Goal: Communication & Community: Participate in discussion

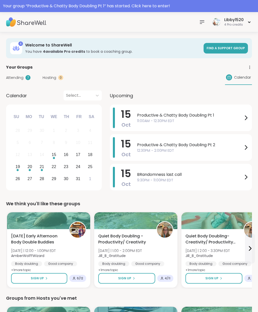
scroll to position [6, 0]
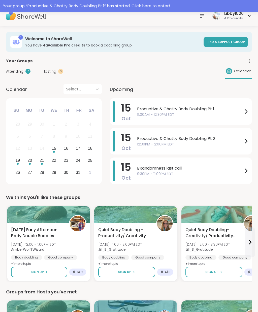
click at [137, 115] on span "11:00AM - 12:30PM EDT" at bounding box center [190, 114] width 106 height 5
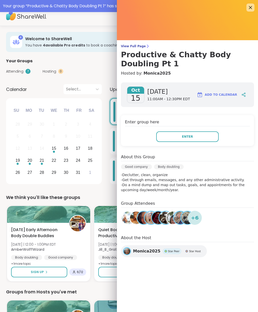
click at [176, 135] on button "Enter" at bounding box center [187, 137] width 62 height 11
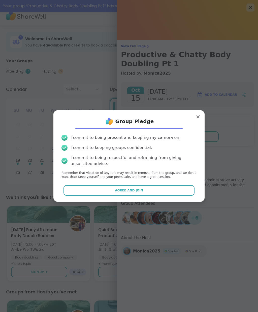
click at [111, 189] on button "Agree and Join" at bounding box center [128, 190] width 131 height 11
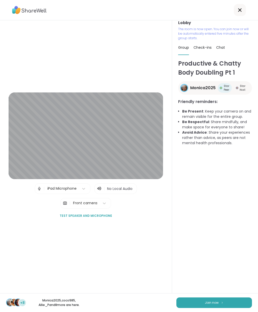
scroll to position [5, 0]
click at [208, 308] on button "Join now" at bounding box center [213, 303] width 75 height 11
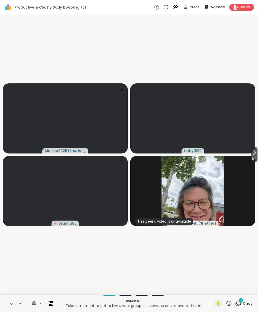
click at [8, 305] on button at bounding box center [11, 304] width 10 height 11
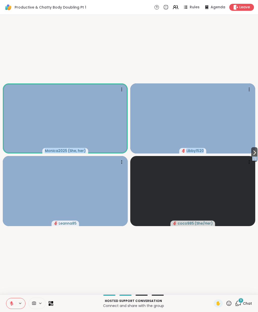
click at [256, 150] on icon at bounding box center [254, 153] width 6 height 6
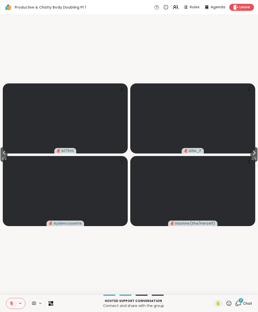
click at [252, 159] on span "2 / 3" at bounding box center [253, 159] width 7 height 6
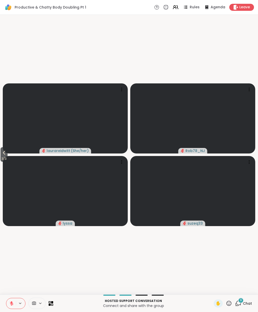
click at [3, 97] on video at bounding box center [65, 118] width 125 height 70
click at [2, 158] on span "3 / 3" at bounding box center [4, 159] width 7 height 6
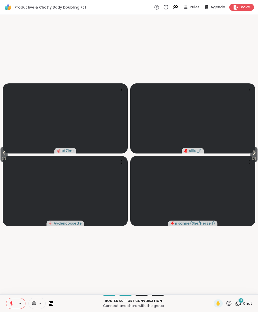
click at [3, 153] on icon at bounding box center [4, 153] width 6 height 6
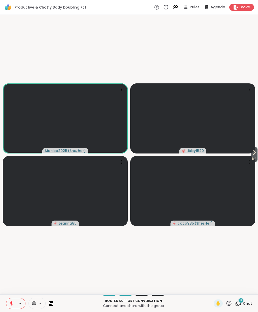
click at [229, 304] on icon at bounding box center [228, 304] width 6 height 6
click at [213, 291] on span "❤️" at bounding box center [213, 290] width 5 height 6
click at [10, 303] on icon at bounding box center [11, 304] width 5 height 5
click at [11, 308] on button at bounding box center [11, 304] width 10 height 11
click at [13, 302] on icon at bounding box center [11, 304] width 5 height 5
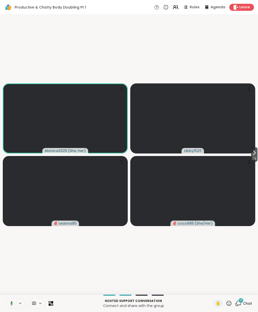
click at [13, 304] on icon at bounding box center [11, 304] width 3 height 4
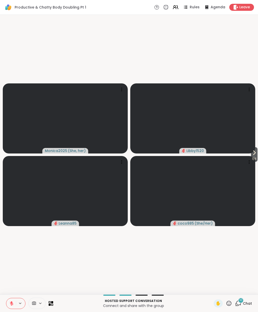
click at [19, 299] on div at bounding box center [15, 303] width 19 height 11
click at [14, 302] on button at bounding box center [11, 304] width 10 height 11
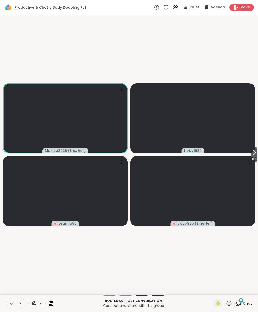
click at [252, 152] on icon at bounding box center [254, 153] width 6 height 6
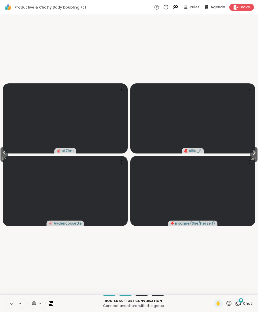
click at [256, 159] on span "2 / 4" at bounding box center [253, 159] width 7 height 6
click at [2, 154] on button "3 / 4" at bounding box center [4, 154] width 7 height 15
click at [12, 306] on icon at bounding box center [11, 304] width 5 height 5
click at [7, 153] on icon at bounding box center [4, 153] width 6 height 6
click at [257, 159] on span "1 / 4" at bounding box center [253, 159] width 7 height 6
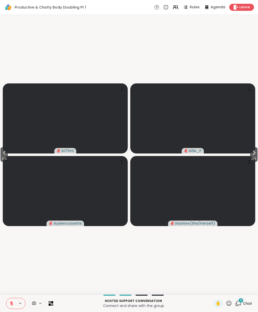
click at [253, 155] on icon at bounding box center [253, 153] width 6 height 6
click at [230, 305] on icon at bounding box center [228, 304] width 6 height 6
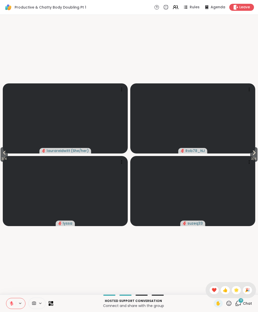
click at [212, 292] on span "❤️" at bounding box center [213, 290] width 5 height 6
click at [229, 303] on icon at bounding box center [228, 304] width 6 height 6
click at [213, 289] on span "❤️" at bounding box center [213, 290] width 5 height 6
click at [251, 149] on button "3 / 4" at bounding box center [253, 154] width 7 height 15
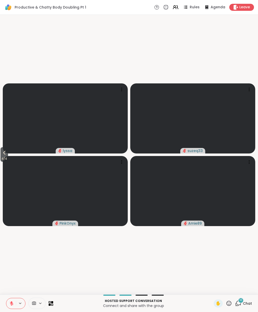
click at [3, 153] on icon at bounding box center [4, 153] width 6 height 6
click at [8, 156] on span "3 / 4" at bounding box center [4, 159] width 7 height 6
click at [216, 307] on div "✋" at bounding box center [217, 304] width 9 height 8
click at [6, 160] on span "2 / 4" at bounding box center [4, 159] width 7 height 6
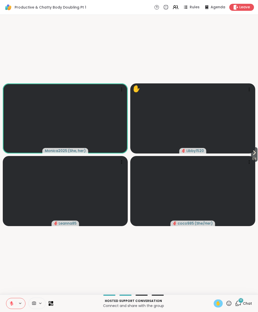
click at [9, 308] on button at bounding box center [11, 304] width 10 height 11
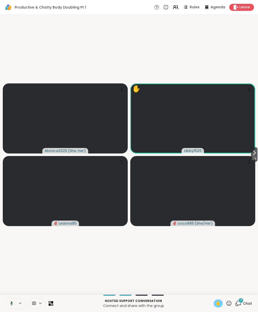
click at [253, 154] on icon at bounding box center [254, 153] width 6 height 6
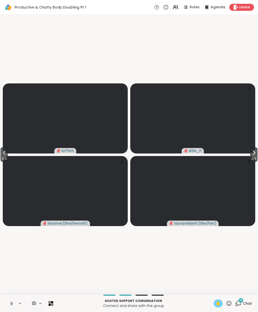
click at [12, 303] on icon at bounding box center [11, 304] width 5 height 5
click at [257, 154] on button "2 / 4" at bounding box center [253, 154] width 7 height 15
click at [257, 157] on span "3 / 4" at bounding box center [253, 159] width 7 height 6
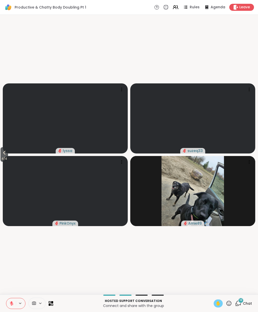
click at [1, 158] on span "4 / 4" at bounding box center [5, 159] width 8 height 6
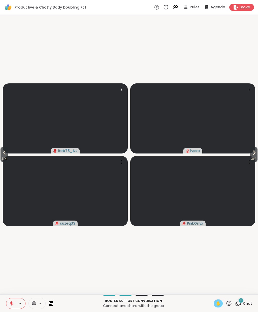
click at [14, 148] on video at bounding box center [65, 118] width 125 height 70
click at [7, 155] on icon at bounding box center [4, 153] width 6 height 6
click at [14, 304] on button at bounding box center [11, 304] width 10 height 11
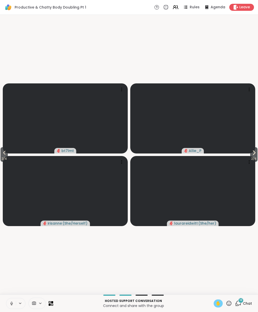
click at [12, 302] on icon at bounding box center [11, 303] width 1 height 2
click at [6, 156] on icon at bounding box center [4, 153] width 6 height 6
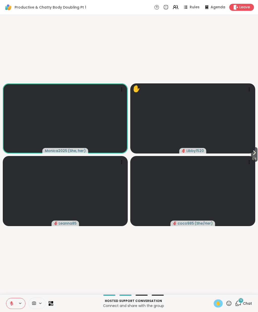
click at [12, 308] on button at bounding box center [11, 304] width 10 height 11
click at [10, 307] on button at bounding box center [11, 304] width 10 height 11
click at [251, 156] on span "1 / 4" at bounding box center [253, 159] width 7 height 6
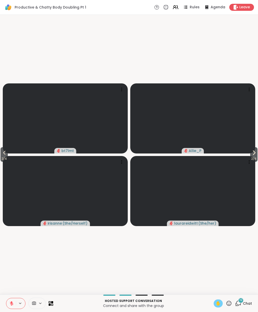
click at [254, 154] on icon at bounding box center [253, 153] width 6 height 6
click at [19, 304] on icon at bounding box center [20, 304] width 4 height 4
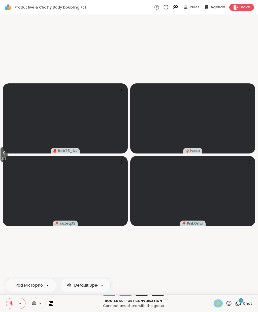
click at [15, 304] on button at bounding box center [11, 304] width 10 height 11
click at [223, 298] on div "iPad Microphone Default Speakers Hosted support conversation Connect and share …" at bounding box center [129, 304] width 258 height 18
click at [13, 150] on video at bounding box center [65, 118] width 125 height 70
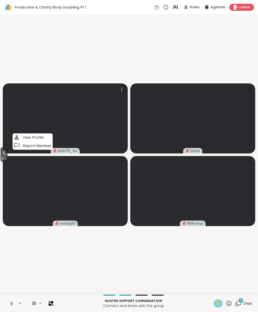
click at [10, 151] on video at bounding box center [65, 118] width 125 height 70
click at [9, 151] on video at bounding box center [65, 118] width 125 height 70
click at [4, 155] on icon at bounding box center [4, 153] width 6 height 6
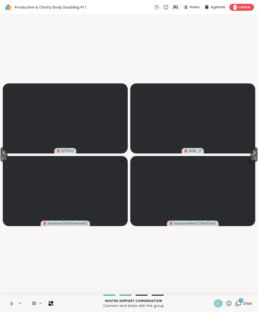
click at [221, 301] on div "✋" at bounding box center [217, 304] width 9 height 8
click at [218, 301] on span "✋" at bounding box center [217, 304] width 5 height 6
click at [14, 305] on button at bounding box center [11, 304] width 10 height 11
click at [8, 292] on video-player-container "2 / 3 2 / 3 bt7lmt Allie_P irisanne ( She/Herself ) laurareidwitt ( She/her )" at bounding box center [128, 155] width 251 height 276
click at [9, 299] on button at bounding box center [11, 304] width 10 height 11
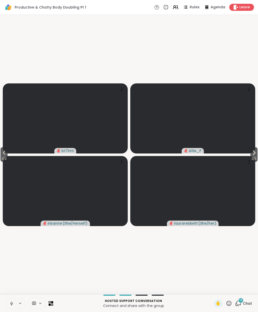
click at [1, 151] on button "2 / 3" at bounding box center [4, 154] width 7 height 15
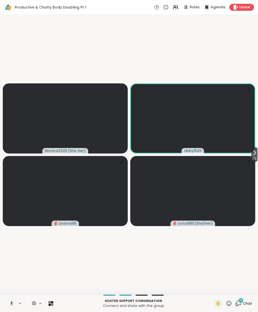
click at [13, 304] on button at bounding box center [11, 304] width 10 height 11
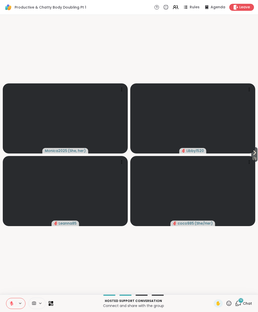
click at [11, 308] on button at bounding box center [11, 304] width 10 height 11
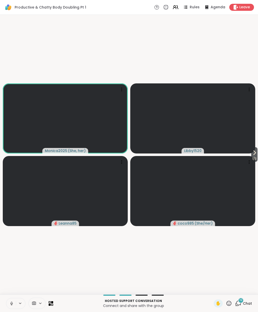
click at [252, 154] on icon at bounding box center [254, 153] width 6 height 6
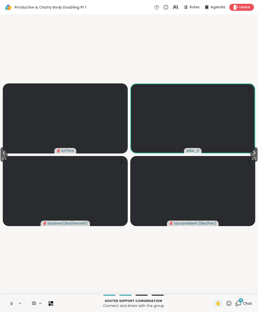
click at [250, 152] on icon at bounding box center [253, 153] width 6 height 6
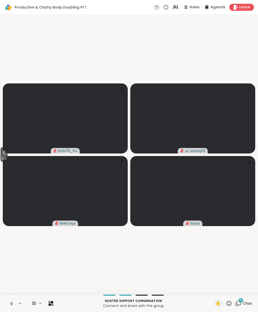
click at [4, 154] on icon at bounding box center [4, 153] width 6 height 6
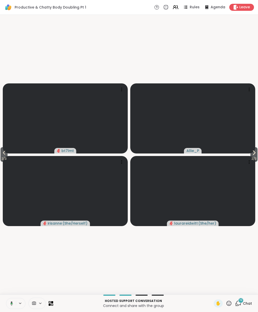
click at [12, 307] on button at bounding box center [11, 304] width 10 height 11
click at [2, 152] on icon at bounding box center [4, 153] width 6 height 6
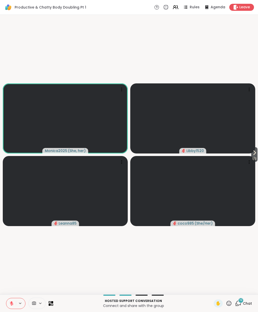
click at [251, 155] on icon at bounding box center [254, 153] width 6 height 6
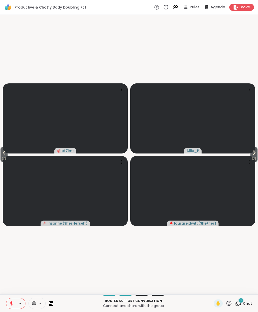
click at [250, 157] on span "2 / 3" at bounding box center [253, 159] width 7 height 6
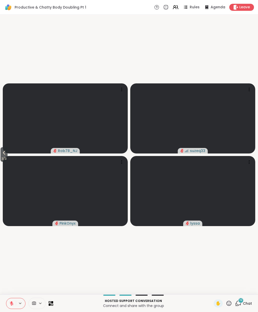
click at [8, 156] on span "3 / 3" at bounding box center [4, 159] width 7 height 6
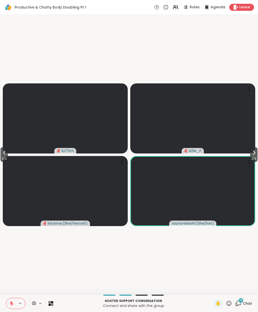
click at [226, 306] on icon at bounding box center [228, 304] width 6 height 6
click at [214, 291] on span "❤️" at bounding box center [213, 290] width 5 height 6
click at [14, 303] on icon at bounding box center [11, 304] width 5 height 5
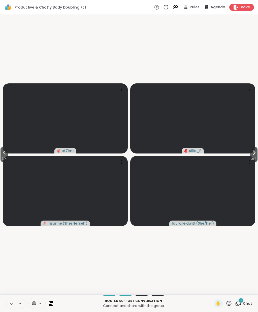
click at [12, 309] on button at bounding box center [11, 304] width 10 height 11
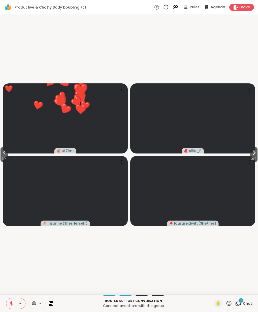
click at [11, 308] on button at bounding box center [11, 304] width 10 height 11
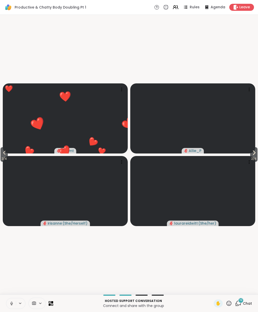
click at [11, 308] on button at bounding box center [11, 304] width 10 height 11
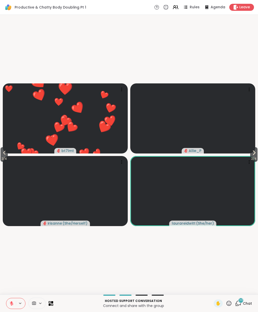
click at [253, 152] on icon at bounding box center [254, 153] width 2 height 4
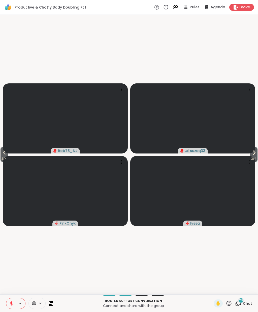
click at [7, 154] on icon at bounding box center [4, 153] width 6 height 6
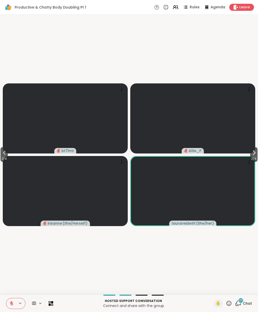
click at [10, 308] on button at bounding box center [11, 304] width 10 height 11
click at [13, 305] on icon at bounding box center [11, 304] width 5 height 5
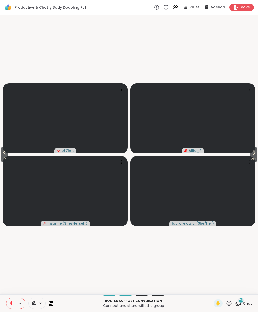
click at [10, 302] on icon at bounding box center [11, 304] width 5 height 5
click at [9, 304] on button at bounding box center [11, 304] width 10 height 11
click at [1, 158] on span "2 / 4" at bounding box center [4, 159] width 7 height 6
click at [256, 155] on icon at bounding box center [254, 153] width 6 height 6
click at [8, 304] on button at bounding box center [11, 304] width 10 height 11
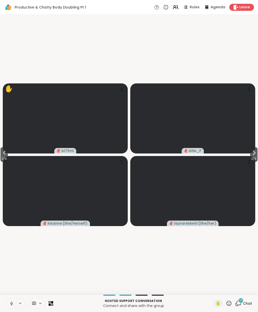
click at [7, 303] on button at bounding box center [11, 304] width 10 height 11
click at [251, 154] on icon at bounding box center [253, 153] width 6 height 6
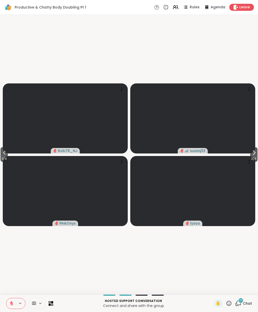
click at [4, 156] on span "3 / 4" at bounding box center [4, 159] width 7 height 6
click at [250, 151] on icon at bounding box center [253, 153] width 6 height 6
click at [252, 153] on icon at bounding box center [253, 153] width 6 height 6
click at [1, 299] on div "Hosted support conversation Connect and share with the group ✋ 20 Chat" at bounding box center [129, 304] width 258 height 18
click at [2, 150] on icon at bounding box center [4, 153] width 6 height 6
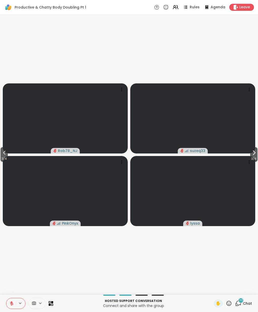
click at [5, 149] on button "3 / 4" at bounding box center [4, 154] width 7 height 15
click at [2, 155] on button "2 / 4" at bounding box center [4, 154] width 7 height 15
click at [240, 304] on icon at bounding box center [238, 303] width 5 height 5
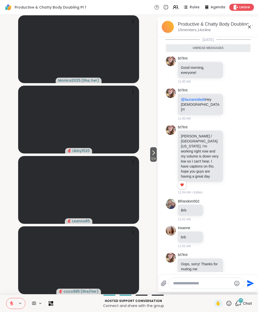
scroll to position [899, 0]
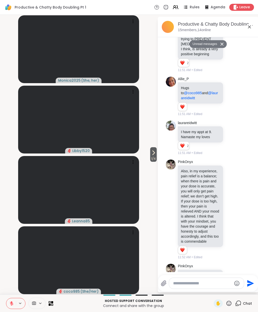
click at [230, 283] on icon at bounding box center [231, 285] width 5 height 5
click at [191, 275] on div "Select Reaction: Heart" at bounding box center [191, 277] width 5 height 5
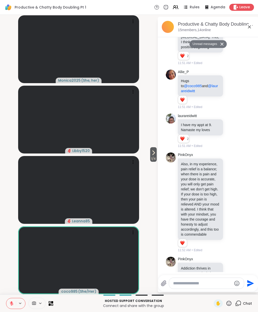
click at [182, 241] on div "Reactions: love" at bounding box center [182, 243] width 5 height 5
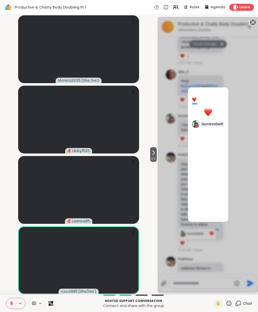
click at [207, 110] on div at bounding box center [208, 112] width 8 height 8
click at [240, 199] on div "1 laurareidwitt" at bounding box center [207, 155] width 101 height 276
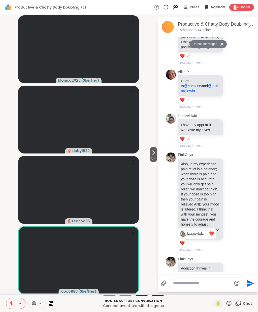
click at [154, 151] on icon at bounding box center [153, 153] width 6 height 6
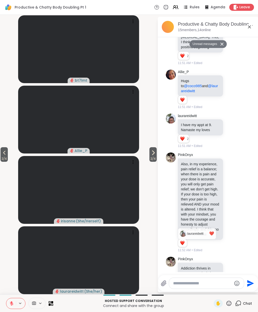
click at [149, 157] on span "2 / 4" at bounding box center [152, 159] width 7 height 6
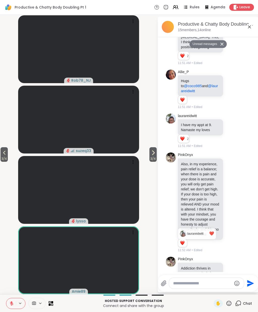
click at [151, 154] on icon at bounding box center [153, 153] width 6 height 6
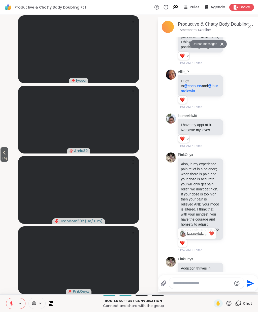
click at [2, 158] on span "4 / 4" at bounding box center [5, 159] width 8 height 6
click at [11, 149] on video-player-container "3 / 4 3 / 4 Rob78_NJ suzeq33 lyssa Amie89" at bounding box center [78, 155] width 151 height 276
click at [7, 154] on icon at bounding box center [4, 153] width 6 height 6
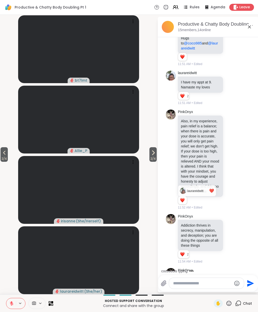
scroll to position [1, 0]
click at [231, 282] on icon at bounding box center [231, 284] width 5 height 5
click at [192, 271] on button "Select Reaction: Heart" at bounding box center [191, 276] width 10 height 10
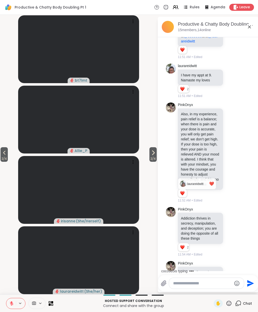
scroll to position [975, 0]
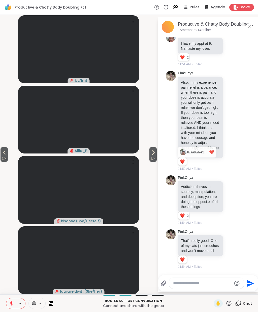
click at [231, 288] on icon at bounding box center [232, 288] width 2 height 1
click at [169, 277] on div "Select Reaction: Joy" at bounding box center [169, 279] width 5 height 5
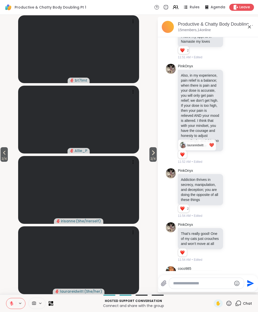
click at [1, 151] on button "2 / 4" at bounding box center [4, 154] width 7 height 15
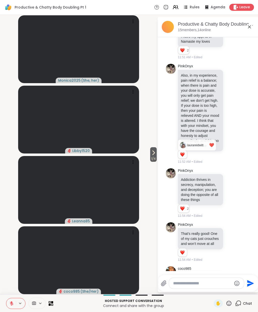
click at [154, 152] on icon at bounding box center [153, 153] width 6 height 6
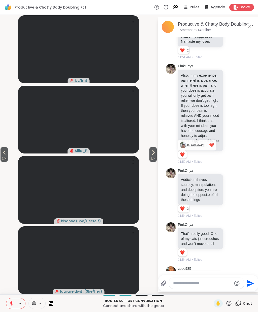
click at [152, 151] on icon at bounding box center [153, 153] width 6 height 6
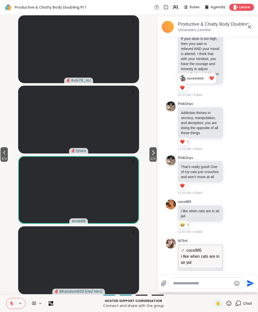
scroll to position [1085, 0]
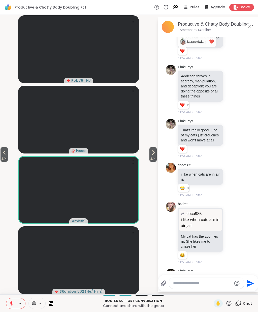
click at [1, 153] on button "3 / 4" at bounding box center [4, 154] width 7 height 15
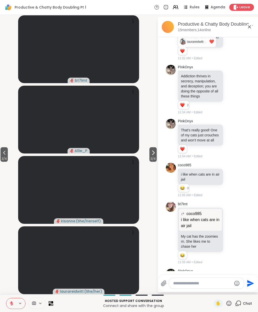
click at [219, 301] on span "✋" at bounding box center [217, 304] width 5 height 6
click at [3, 159] on span "2 / 4" at bounding box center [4, 159] width 7 height 6
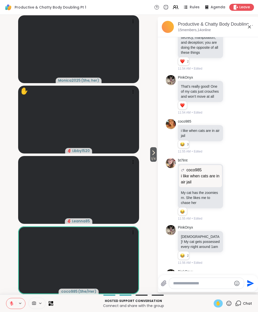
scroll to position [1136, 0]
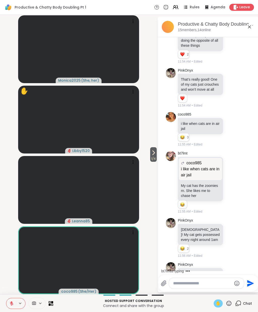
click at [234, 280] on icon at bounding box center [231, 282] width 5 height 5
click at [166, 269] on button "Select Reaction: Joy" at bounding box center [169, 274] width 10 height 10
click at [14, 299] on button at bounding box center [11, 304] width 10 height 11
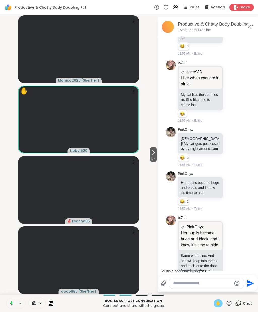
scroll to position [1264, 0]
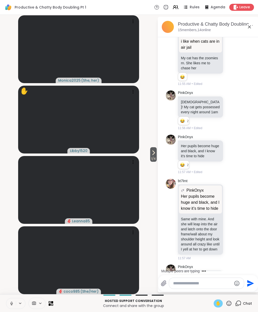
click at [11, 296] on div "Hosted support conversation Connect and share with the group ✋ Chat" at bounding box center [129, 304] width 258 height 18
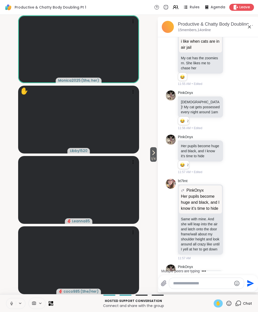
click at [11, 302] on icon at bounding box center [11, 304] width 5 height 5
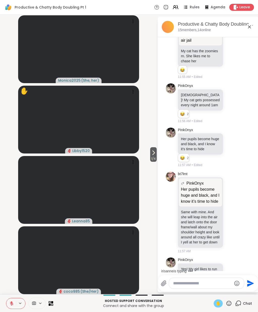
scroll to position [1308, 0]
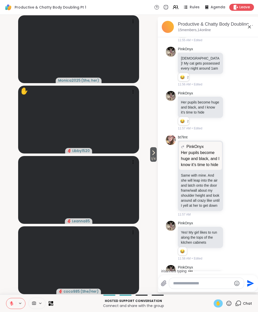
click at [220, 301] on span "✋" at bounding box center [217, 304] width 5 height 6
click at [9, 300] on button at bounding box center [11, 304] width 10 height 11
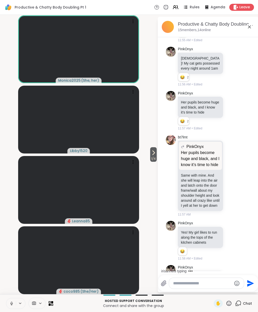
click at [10, 308] on button at bounding box center [11, 304] width 10 height 11
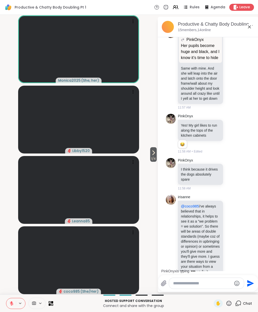
click at [14, 302] on button at bounding box center [11, 304] width 10 height 11
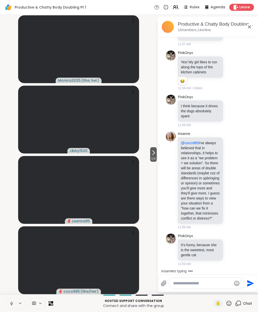
scroll to position [1485, 0]
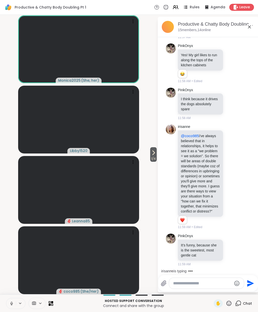
click at [14, 303] on button at bounding box center [11, 304] width 10 height 11
click at [180, 292] on div "Send" at bounding box center [208, 283] width 100 height 16
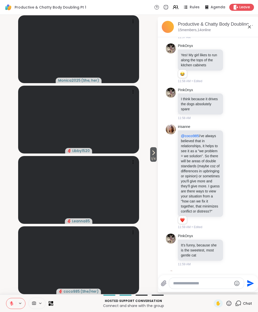
click at [179, 286] on textarea "Type your message" at bounding box center [202, 283] width 59 height 5
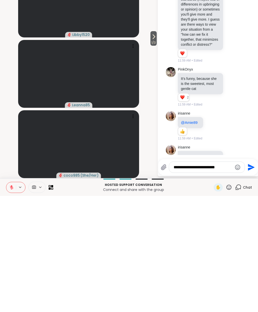
scroll to position [1550, 0]
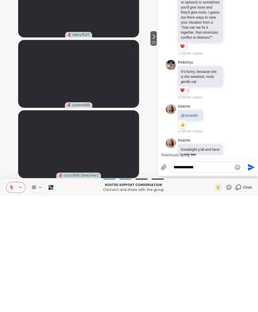
type textarea "**********"
click at [246, 280] on icon "Send" at bounding box center [250, 284] width 8 height 8
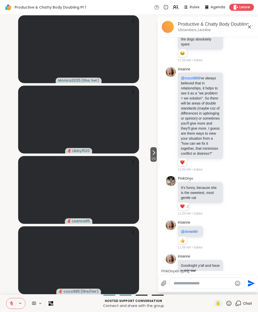
scroll to position [1577, 0]
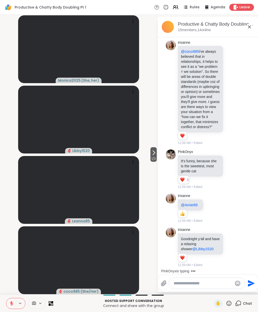
click at [175, 286] on textarea "Type your message" at bounding box center [202, 283] width 59 height 5
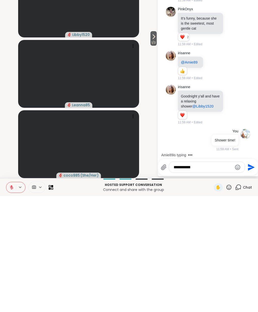
scroll to position [1647, 0]
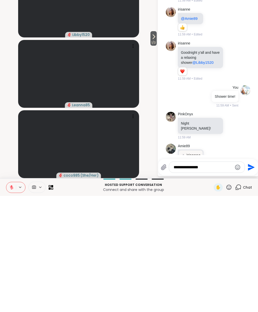
type textarea "**********"
click at [251, 280] on icon "Send" at bounding box center [250, 284] width 8 height 8
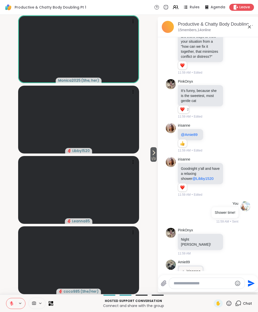
scroll to position [1674, 0]
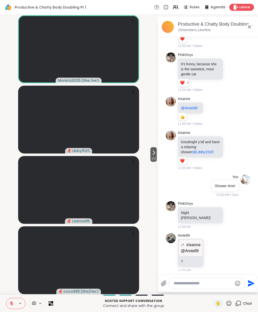
click at [9, 304] on icon at bounding box center [11, 304] width 5 height 5
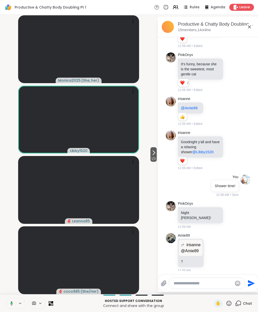
scroll to position [1681, 0]
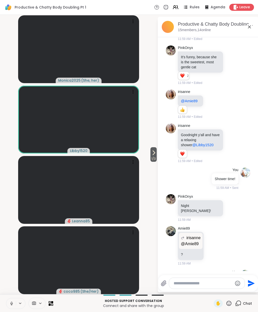
click at [11, 303] on icon at bounding box center [11, 304] width 5 height 5
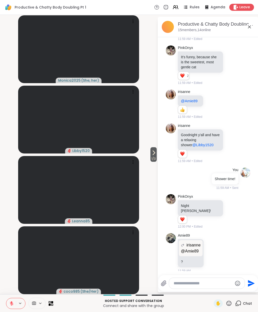
click at [7, 302] on button at bounding box center [11, 304] width 10 height 11
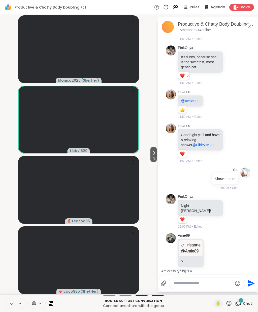
scroll to position [1744, 0]
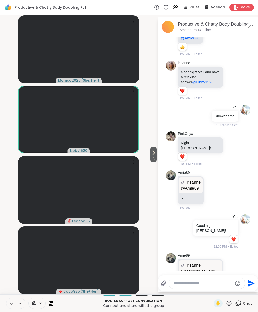
click at [12, 306] on icon at bounding box center [11, 304] width 5 height 5
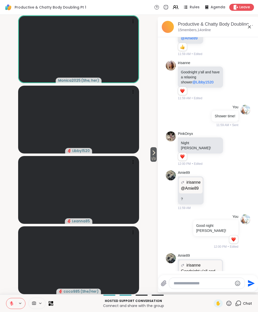
click at [203, 269] on p "Goodnight y'all and have a relaxing shower @Libby1520" at bounding box center [200, 278] width 39 height 18
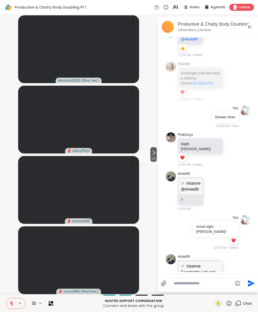
click at [15, 303] on button at bounding box center [11, 304] width 10 height 11
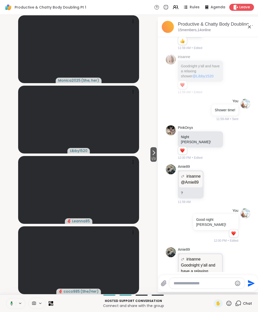
click at [15, 308] on button at bounding box center [11, 304] width 10 height 11
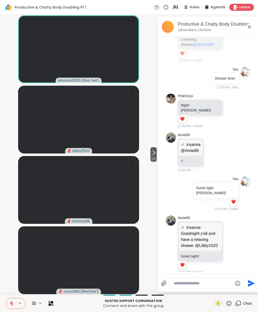
click at [12, 299] on button at bounding box center [11, 304] width 10 height 11
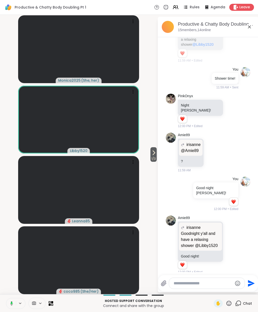
click at [181, 281] on textarea "Type your message" at bounding box center [202, 283] width 59 height 5
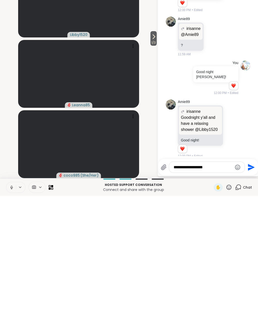
type textarea "**********"
click at [249, 280] on icon "Send" at bounding box center [250, 283] width 7 height 7
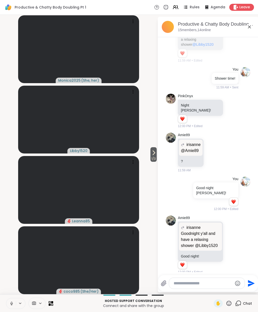
scroll to position [1809, 0]
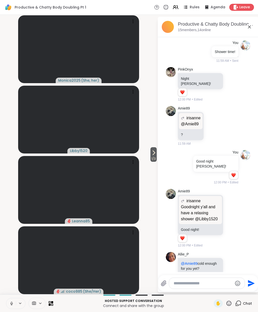
click at [147, 157] on video-player-container "1 / 3 Monica2025 ( She, her ) Libby1520 Leanna85 coco985 ( She/Her )" at bounding box center [78, 155] width 151 height 276
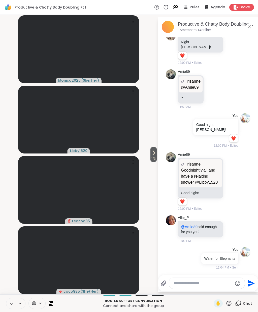
click at [231, 304] on icon at bounding box center [228, 303] width 5 height 5
click at [211, 290] on span "❤️" at bounding box center [213, 290] width 5 height 6
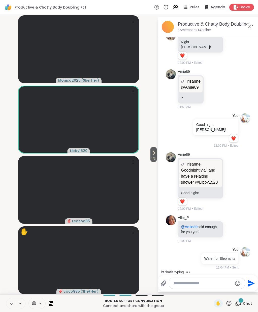
scroll to position [1918, 0]
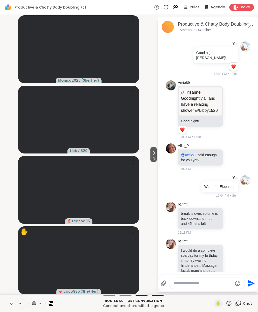
click at [230, 269] on icon at bounding box center [232, 271] width 4 height 4
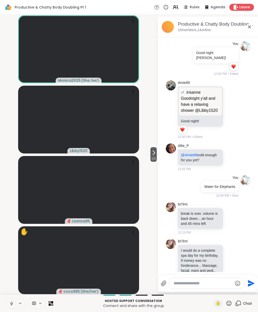
click at [193, 260] on div "Select Reaction: Heart" at bounding box center [191, 262] width 5 height 5
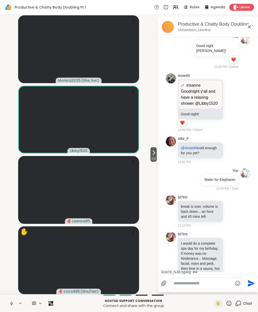
scroll to position [1986, 0]
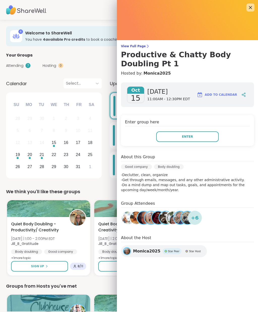
click at [178, 137] on button "Enter" at bounding box center [187, 137] width 62 height 11
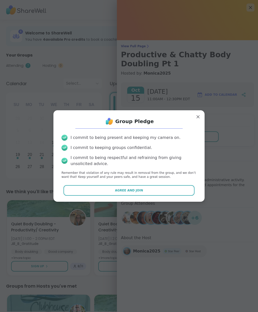
click at [136, 191] on span "Agree and Join" at bounding box center [129, 190] width 28 height 5
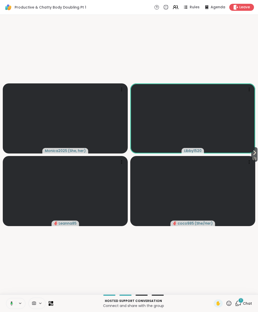
click at [14, 305] on button at bounding box center [11, 304] width 10 height 11
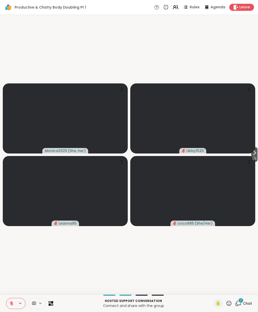
click at [10, 305] on icon at bounding box center [11, 304] width 5 height 5
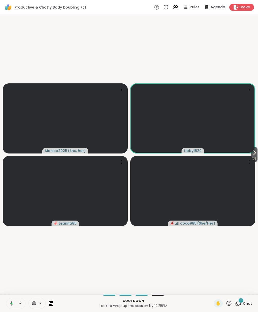
click at [251, 152] on icon at bounding box center [254, 153] width 6 height 6
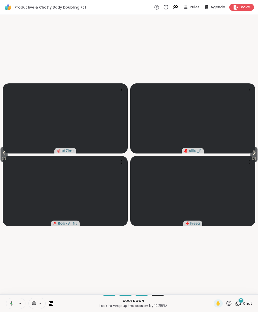
click at [255, 154] on icon at bounding box center [253, 153] width 6 height 6
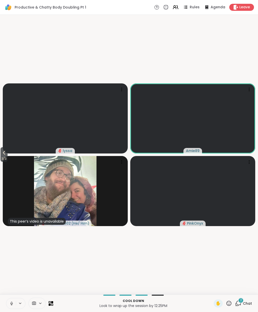
click at [231, 310] on div "Cool down Look to wrap up the session by 12:25PM ✋ 2 Chat" at bounding box center [129, 304] width 258 height 18
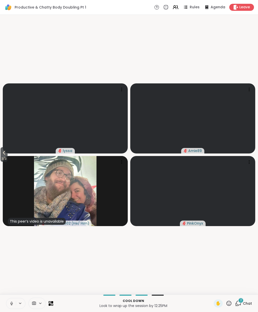
click at [231, 301] on icon at bounding box center [228, 304] width 6 height 6
click at [215, 290] on span "❤️" at bounding box center [213, 290] width 5 height 6
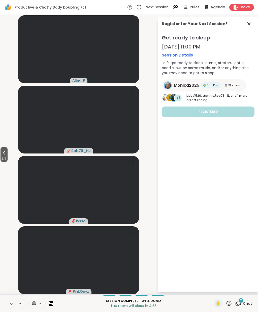
click at [231, 302] on icon at bounding box center [228, 304] width 6 height 6
click at [214, 292] on span "❤️" at bounding box center [213, 290] width 5 height 6
click at [242, 304] on div "2 Chat" at bounding box center [243, 304] width 17 height 8
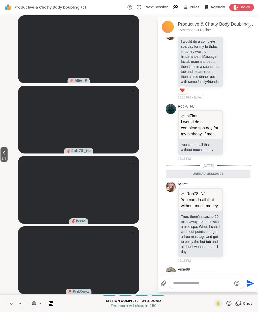
scroll to position [2103, 0]
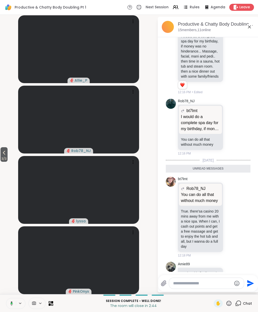
click at [230, 276] on div at bounding box center [231, 279] width 5 height 6
click at [194, 266] on button "Select Reaction: Heart" at bounding box center [191, 271] width 10 height 10
click at [236, 286] on icon "Emoji picker" at bounding box center [236, 283] width 5 height 5
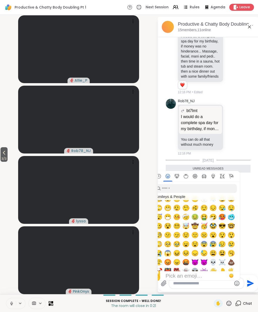
scroll to position [0, 0]
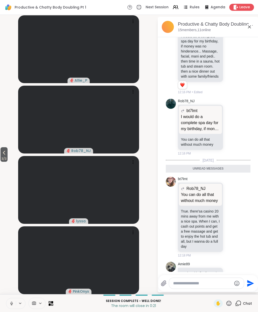
click at [251, 176] on li "bt7lmt Rob78_NJ You can do all that without much money You can do all that with…" at bounding box center [207, 217] width 91 height 85
click at [2, 161] on span "3 / 3" at bounding box center [4, 159] width 7 height 6
click at [236, 309] on div "Session Complete - well done! The room will close in 0:19 ✋ Chat" at bounding box center [129, 304] width 258 height 18
click at [230, 304] on icon at bounding box center [228, 304] width 6 height 6
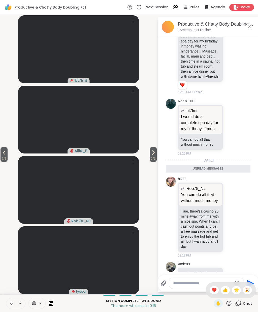
click at [214, 288] on span "❤️" at bounding box center [213, 290] width 5 height 6
click at [231, 306] on icon at bounding box center [228, 304] width 6 height 6
click at [248, 291] on span "🎉" at bounding box center [246, 290] width 5 height 6
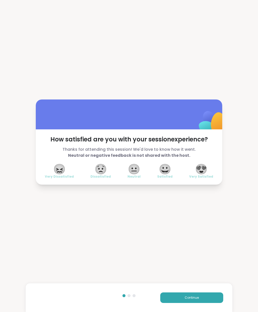
click at [204, 171] on span "😍" at bounding box center [201, 169] width 13 height 9
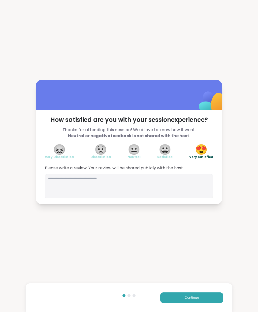
click at [196, 300] on span "Continue" at bounding box center [191, 298] width 14 height 5
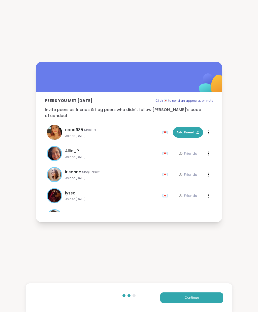
click at [191, 130] on span "Add Friend" at bounding box center [187, 132] width 23 height 5
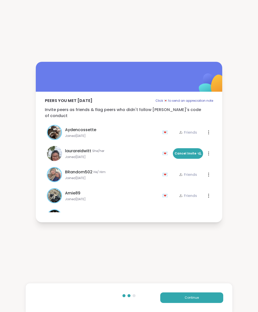
scroll to position [84, 0]
click at [195, 152] on span "Cancel Invite" at bounding box center [187, 154] width 27 height 5
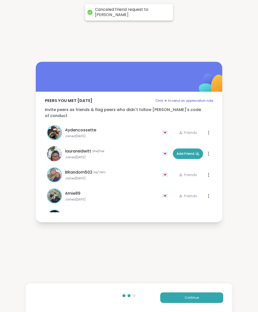
click at [193, 152] on span "Add Friend" at bounding box center [187, 154] width 23 height 5
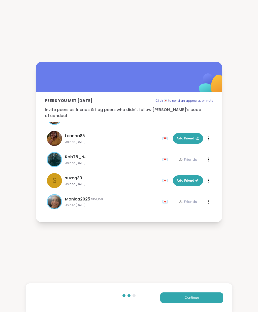
scroll to position [205, 0]
click at [195, 137] on icon at bounding box center [197, 139] width 4 height 4
click at [178, 297] on button "Continue" at bounding box center [191, 298] width 63 height 11
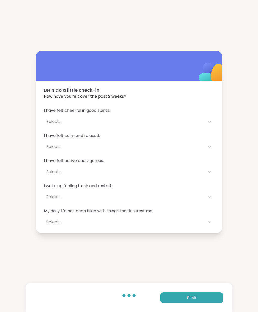
click at [179, 298] on button "Finish" at bounding box center [191, 298] width 63 height 11
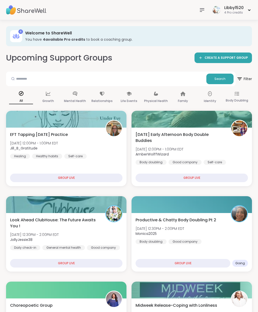
click at [202, 11] on icon at bounding box center [202, 10] width 6 height 6
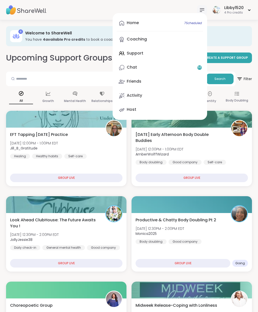
click at [238, 10] on div "Libby1520" at bounding box center [233, 8] width 19 height 6
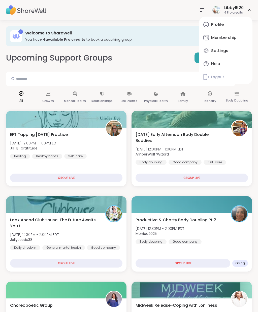
click at [219, 11] on img at bounding box center [216, 10] width 8 height 8
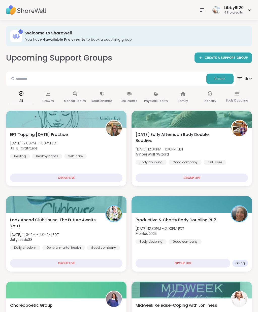
click at [200, 9] on icon at bounding box center [202, 10] width 6 height 6
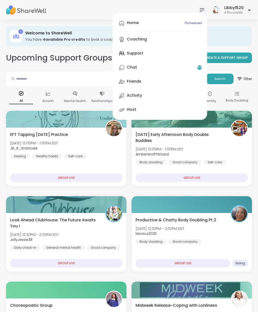
click at [171, 20] on link "Home 7 Scheduled" at bounding box center [159, 23] width 86 height 12
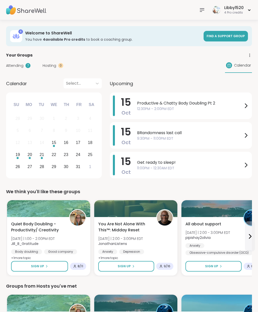
click at [230, 109] on span "12:30PM - 2:00PM EDT" at bounding box center [190, 108] width 106 height 5
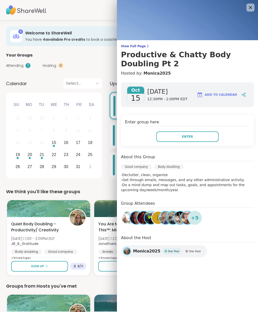
click at [209, 138] on button "Enter" at bounding box center [187, 137] width 62 height 11
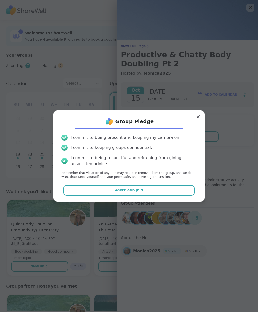
click at [159, 190] on button "Agree and Join" at bounding box center [128, 190] width 131 height 11
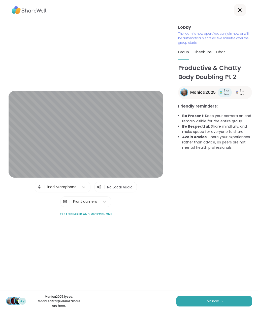
click at [213, 303] on span "Join now" at bounding box center [211, 301] width 14 height 5
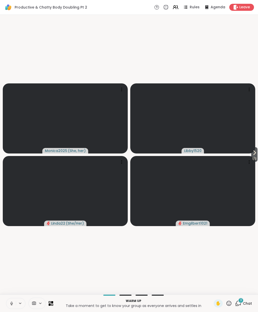
click at [251, 157] on span "1 / 3" at bounding box center [254, 159] width 6 height 6
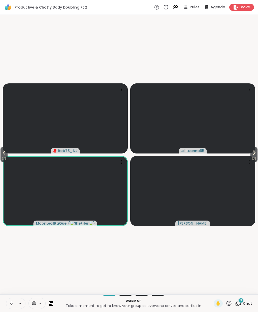
click at [230, 306] on icon at bounding box center [228, 304] width 6 height 6
click at [214, 290] on span "❤️" at bounding box center [213, 290] width 5 height 6
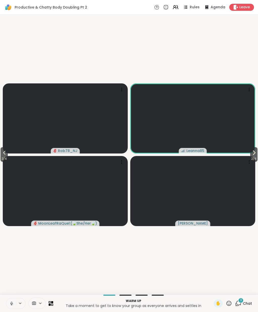
click at [256, 160] on span "2 / 4" at bounding box center [253, 159] width 7 height 6
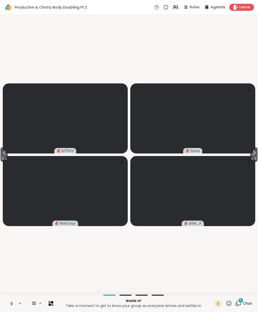
click at [7, 155] on icon at bounding box center [4, 153] width 6 height 6
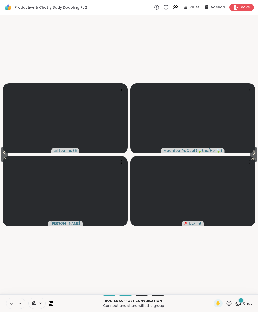
click at [256, 152] on button "2 / 4" at bounding box center [253, 154] width 7 height 15
click at [254, 154] on icon at bounding box center [253, 153] width 6 height 6
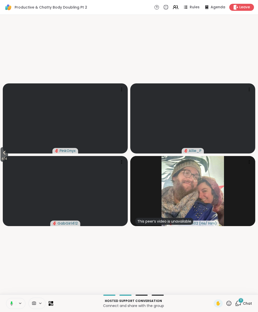
click at [6, 155] on icon at bounding box center [4, 153] width 6 height 6
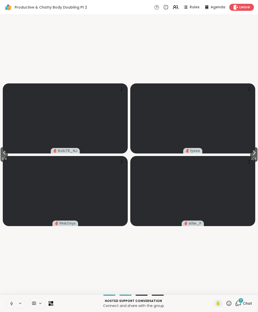
click at [12, 305] on icon at bounding box center [11, 304] width 5 height 5
click at [6, 158] on span "3 / 4" at bounding box center [4, 159] width 7 height 6
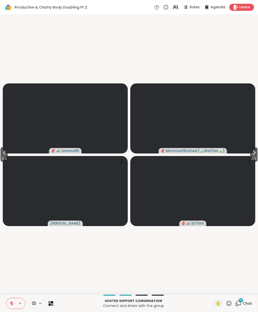
click at [2, 156] on span "2 / 4" at bounding box center [4, 159] width 7 height 6
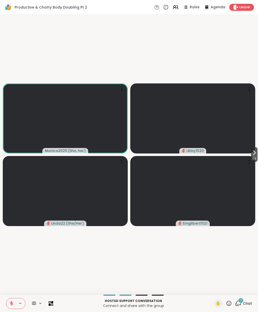
click at [228, 304] on icon at bounding box center [228, 304] width 6 height 6
click at [248, 290] on span "🎉" at bounding box center [246, 290] width 5 height 6
click at [12, 302] on icon at bounding box center [12, 303] width 2 height 2
click at [11, 305] on icon at bounding box center [11, 304] width 3 height 2
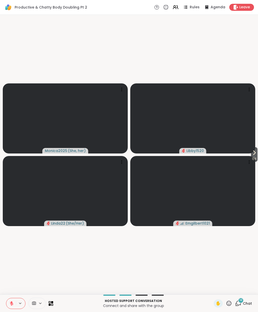
click at [257, 149] on button "1 / 4" at bounding box center [253, 154] width 7 height 15
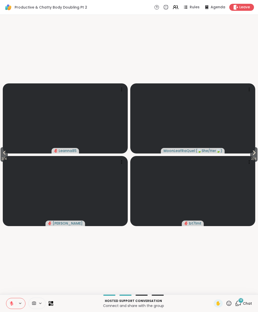
click at [250, 153] on icon at bounding box center [253, 153] width 6 height 6
click at [246, 157] on video at bounding box center [192, 191] width 125 height 70
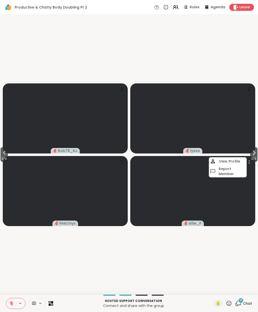
click at [255, 157] on span "3 / 4" at bounding box center [253, 159] width 7 height 6
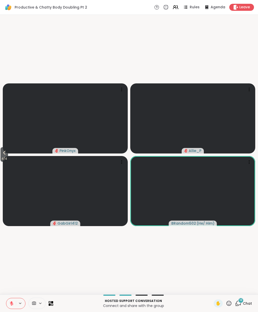
click at [231, 301] on icon at bounding box center [228, 304] width 6 height 6
click at [214, 289] on span "❤️" at bounding box center [213, 290] width 5 height 6
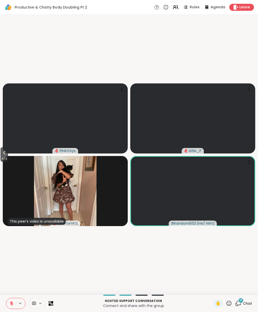
click at [228, 303] on icon at bounding box center [228, 304] width 6 height 6
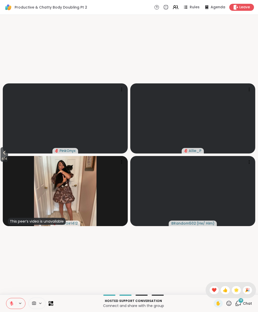
click at [211, 291] on span "❤️" at bounding box center [213, 290] width 5 height 6
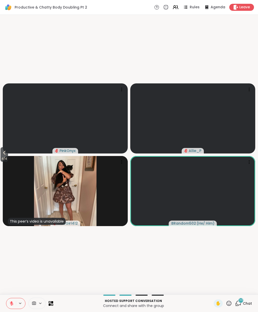
click at [229, 306] on icon at bounding box center [228, 304] width 6 height 6
click at [211, 290] on span "❤️" at bounding box center [213, 290] width 5 height 6
click at [5, 151] on icon at bounding box center [4, 153] width 6 height 6
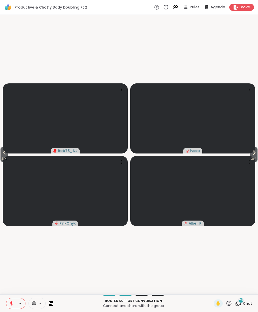
click at [2, 158] on span "3 / 4" at bounding box center [4, 159] width 7 height 6
click at [3, 157] on span "2 / 4" at bounding box center [4, 159] width 7 height 6
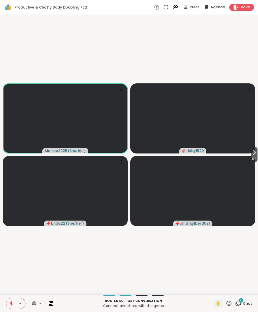
click at [255, 158] on span "1 / 4" at bounding box center [253, 159] width 7 height 6
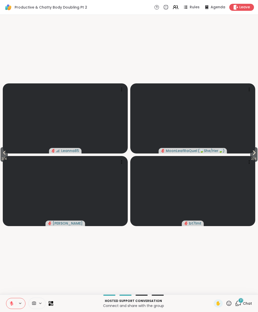
click at [255, 153] on icon at bounding box center [253, 153] width 6 height 6
click at [7, 307] on button at bounding box center [11, 304] width 10 height 11
click at [230, 302] on icon at bounding box center [228, 304] width 6 height 6
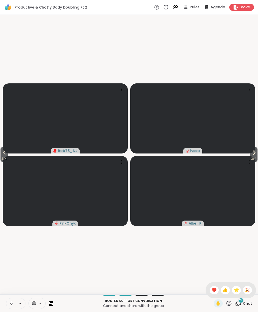
click at [213, 288] on span "❤️" at bounding box center [213, 290] width 5 height 6
click at [7, 161] on span "3 / 4" at bounding box center [4, 159] width 7 height 6
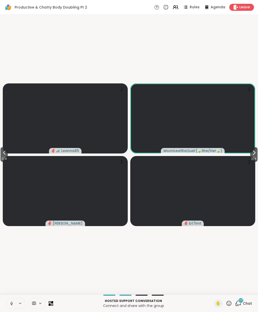
click at [229, 304] on icon at bounding box center [228, 304] width 6 height 6
click at [214, 291] on span "❤️" at bounding box center [213, 290] width 5 height 6
click at [217, 302] on span "✋" at bounding box center [217, 304] width 5 height 6
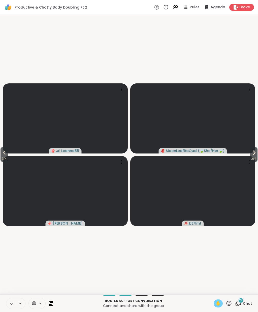
click at [7, 155] on icon at bounding box center [4, 153] width 6 height 6
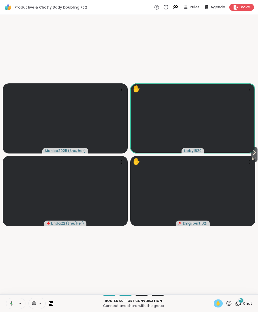
click at [257, 152] on button "1 / 4" at bounding box center [253, 154] width 7 height 15
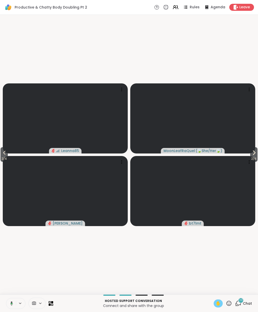
click at [13, 306] on icon at bounding box center [11, 304] width 5 height 5
click at [15, 299] on button at bounding box center [11, 304] width 10 height 11
click at [11, 305] on icon at bounding box center [11, 304] width 5 height 5
click at [15, 307] on button at bounding box center [11, 304] width 10 height 11
click at [251, 154] on icon at bounding box center [253, 153] width 6 height 6
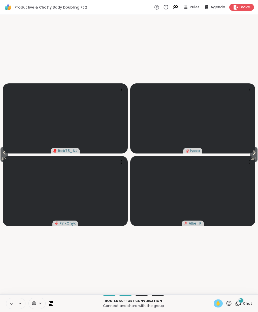
click at [250, 155] on button "3 / 4" at bounding box center [253, 154] width 7 height 15
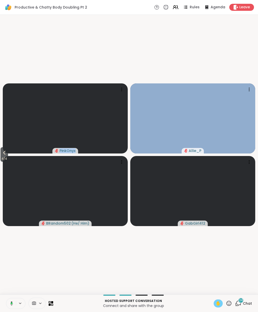
click at [1, 154] on button "4 / 4" at bounding box center [5, 154] width 8 height 15
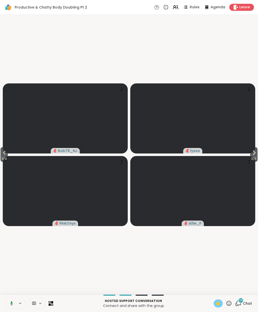
click at [3, 155] on icon at bounding box center [4, 153] width 6 height 6
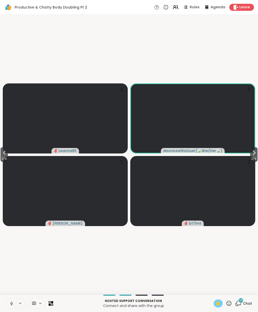
click at [13, 303] on icon at bounding box center [11, 304] width 5 height 5
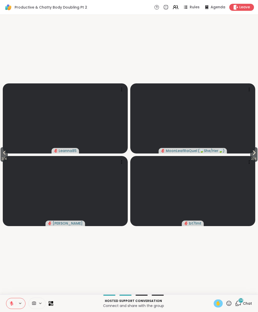
click at [228, 302] on icon at bounding box center [228, 304] width 6 height 6
click at [212, 292] on span "❤️" at bounding box center [213, 290] width 5 height 6
click at [10, 304] on icon at bounding box center [11, 304] width 5 height 5
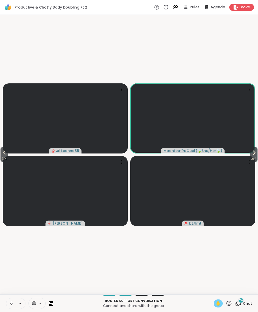
click at [10, 304] on icon at bounding box center [11, 304] width 5 height 5
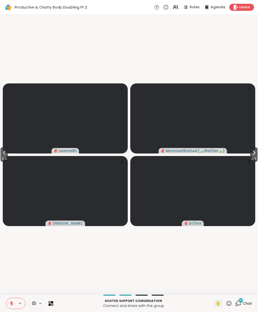
click at [14, 301] on button at bounding box center [11, 304] width 10 height 11
click at [13, 303] on icon at bounding box center [11, 304] width 5 height 5
click at [2, 153] on icon at bounding box center [4, 153] width 6 height 6
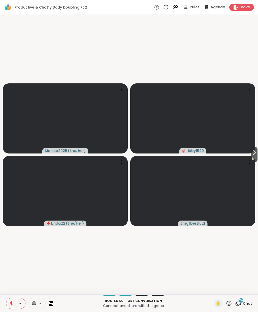
click at [13, 304] on icon at bounding box center [11, 304] width 5 height 5
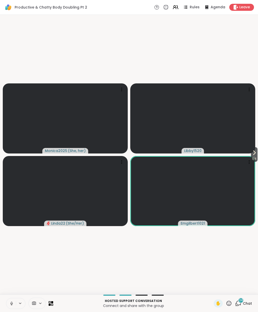
click at [14, 302] on button at bounding box center [11, 304] width 10 height 11
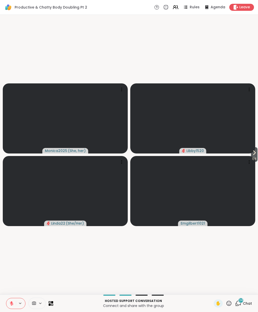
click at [12, 303] on icon at bounding box center [12, 303] width 2 height 2
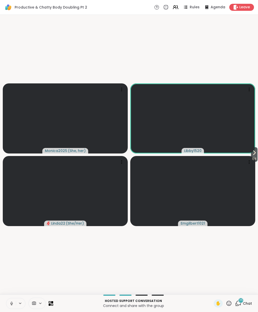
click at [8, 301] on button at bounding box center [11, 304] width 10 height 11
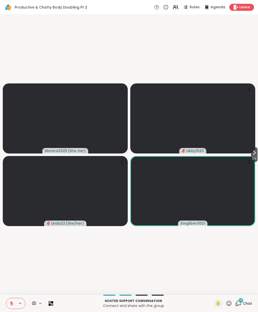
click at [227, 303] on icon at bounding box center [228, 304] width 6 height 6
click at [212, 291] on span "❤️" at bounding box center [213, 290] width 5 height 6
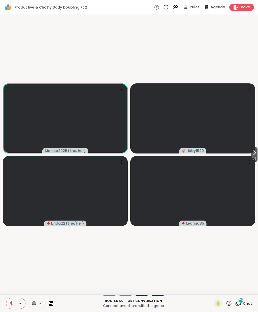
click at [248, 306] on span "Chat" at bounding box center [246, 303] width 9 height 5
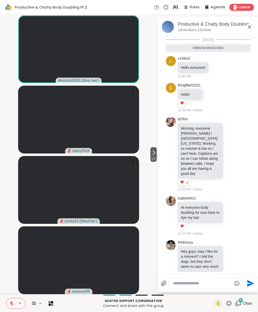
scroll to position [1144, 0]
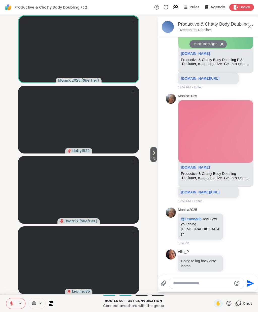
click at [209, 286] on textarea "Type your message" at bounding box center [202, 283] width 59 height 5
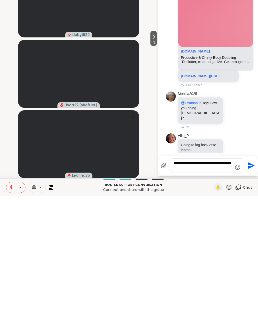
type textarea "**********"
click at [252, 278] on icon "Send" at bounding box center [250, 282] width 8 height 8
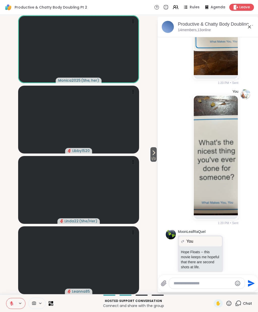
scroll to position [2083, 0]
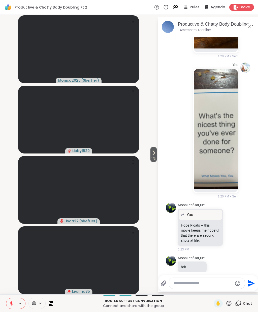
click at [8, 307] on button at bounding box center [11, 304] width 10 height 11
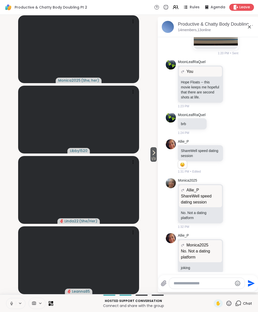
scroll to position [2263, 0]
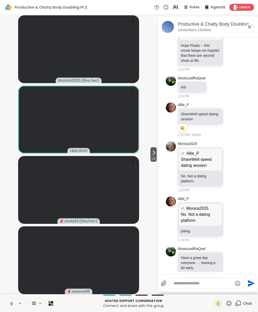
click at [156, 148] on button "1 / 3" at bounding box center [153, 154] width 6 height 15
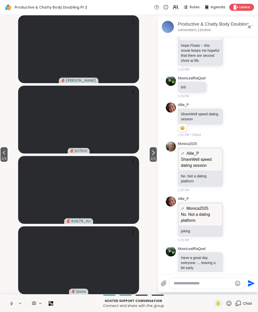
click at [154, 158] on span "2 / 3" at bounding box center [152, 159] width 7 height 6
click at [2, 151] on icon at bounding box center [4, 153] width 6 height 6
click at [3, 151] on icon at bounding box center [4, 153] width 6 height 6
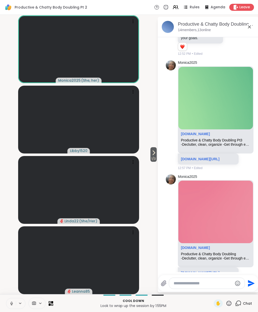
scroll to position [1053, 0]
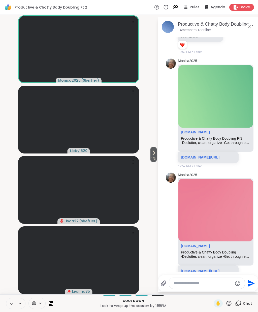
click at [219, 155] on link "sharewellnow.com/session/5ac3f37f-1ec6-4199-8bcd-a5345f880254" at bounding box center [200, 157] width 38 height 4
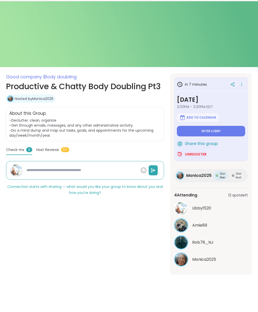
scroll to position [20, 0]
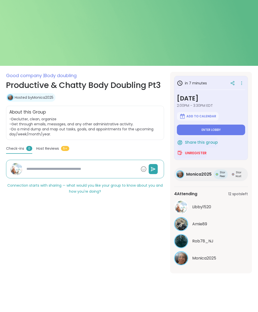
type textarea "*"
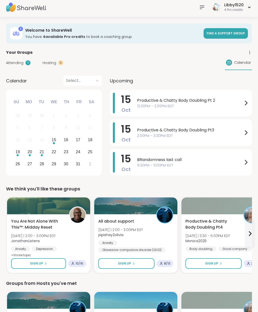
scroll to position [3, 0]
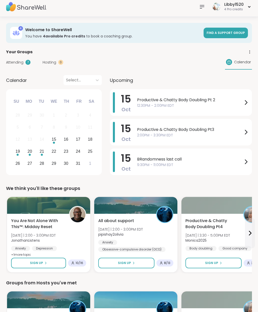
click at [205, 133] on span "2:00PM - 3:30PM EDT" at bounding box center [190, 135] width 106 height 5
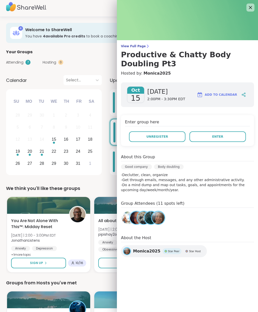
click at [206, 140] on button "Enter" at bounding box center [217, 137] width 56 height 11
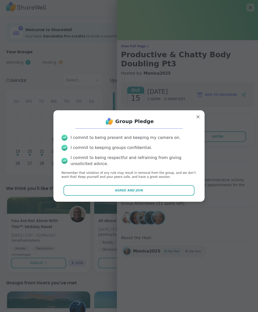
click at [143, 176] on p "Remember that violation of any rule may result in removal from the group, and w…" at bounding box center [128, 175] width 135 height 9
click at [136, 190] on span "Agree and Join" at bounding box center [129, 190] width 28 height 5
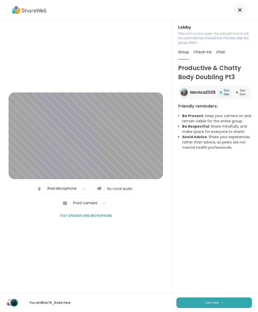
click at [208, 308] on button "Join now" at bounding box center [213, 303] width 75 height 11
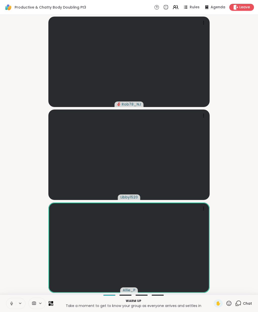
click at [245, 305] on span "Chat" at bounding box center [246, 303] width 9 height 5
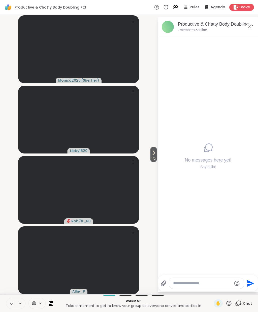
click at [153, 157] on span "1 / 2" at bounding box center [153, 159] width 6 height 6
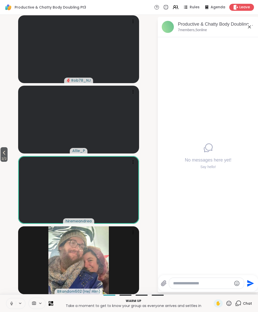
click at [246, 31] on div "Productive & Chatty Body Doubling Pt3, Oct 15 7 members, 5 online" at bounding box center [216, 26] width 76 height 11
click at [249, 25] on icon at bounding box center [249, 27] width 6 height 6
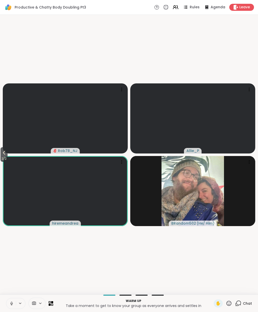
click at [227, 304] on icon at bounding box center [228, 303] width 5 height 5
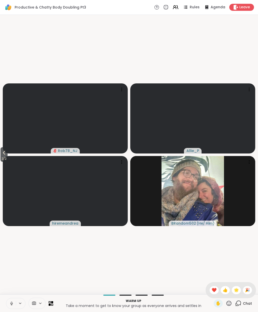
click at [215, 288] on span "❤️" at bounding box center [213, 290] width 5 height 6
click at [3, 157] on span "2 / 2" at bounding box center [4, 159] width 7 height 6
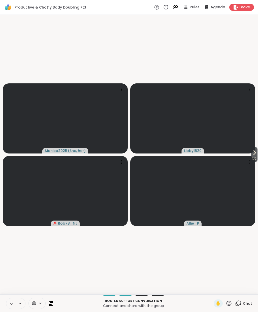
click at [245, 303] on span "Chat" at bounding box center [246, 303] width 9 height 5
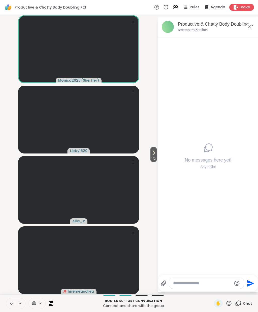
click at [153, 155] on icon at bounding box center [153, 153] width 6 height 6
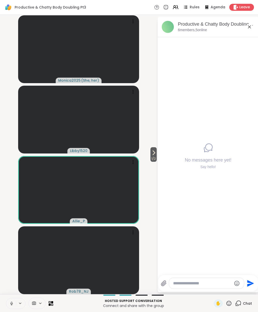
click at [150, 162] on span "1 / 2" at bounding box center [153, 159] width 6 height 6
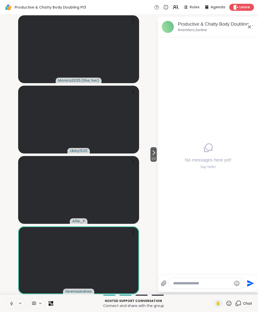
click at [13, 304] on icon at bounding box center [11, 304] width 3 height 2
click at [12, 306] on icon at bounding box center [12, 304] width 4 height 4
click at [229, 310] on div "Hosted support conversation Connect and share with the group ✋ Chat" at bounding box center [129, 304] width 258 height 18
click at [228, 310] on div "Hosted support conversation Connect and share with the group ✋ Chat" at bounding box center [129, 304] width 258 height 18
click at [228, 302] on icon at bounding box center [228, 304] width 6 height 6
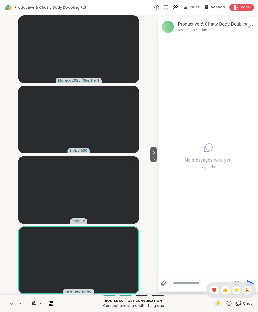
click at [245, 290] on span "🎉" at bounding box center [246, 290] width 5 height 6
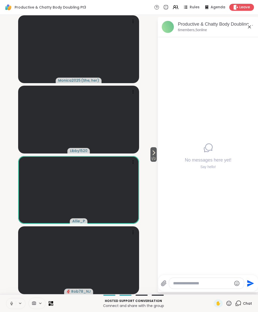
click at [239, 283] on icon "Emoji picker" at bounding box center [236, 283] width 5 height 5
click at [228, 131] on div "No messages here yet! Say hello!" at bounding box center [207, 156] width 101 height 238
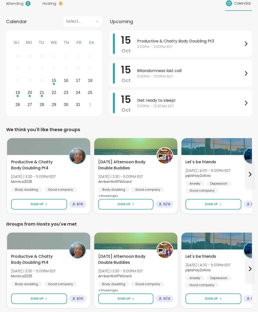
click at [51, 206] on button "Sign Up" at bounding box center [39, 204] width 56 height 11
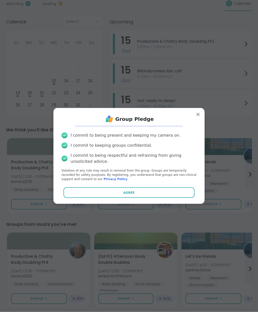
scroll to position [62, 0]
click at [139, 198] on button "Agree" at bounding box center [128, 193] width 131 height 11
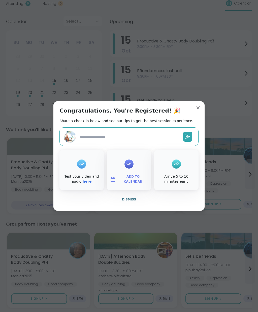
type textarea "*"
click at [201, 113] on div "Congratulations, You're Registered! 🎉 Share a check-in below and see our tips t…" at bounding box center [128, 156] width 151 height 110
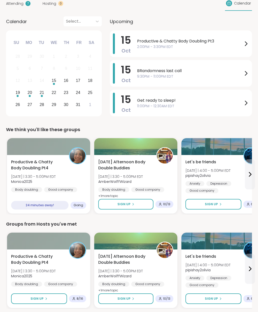
click at [203, 42] on span "Productive & Chatty Body Doubling Pt3" at bounding box center [190, 41] width 106 height 6
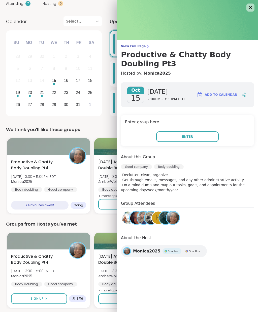
click at [182, 138] on span "Enter" at bounding box center [187, 137] width 11 height 5
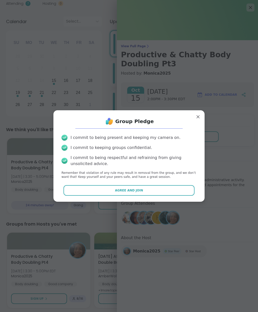
click at [163, 196] on button "Agree and Join" at bounding box center [128, 190] width 131 height 11
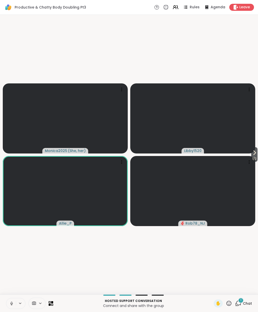
click at [242, 301] on div "1" at bounding box center [241, 301] width 6 height 6
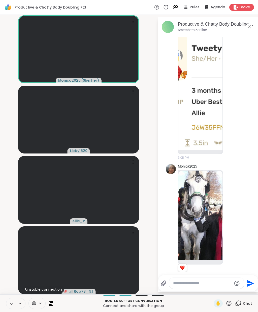
scroll to position [27, 0]
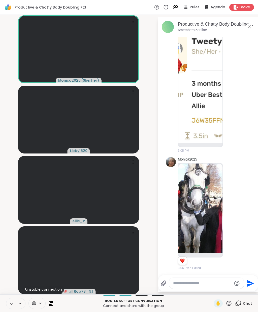
click at [213, 235] on img at bounding box center [200, 209] width 44 height 90
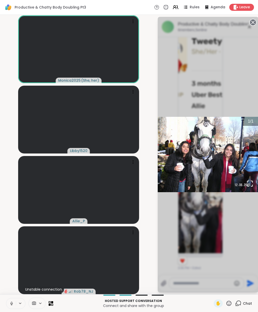
click at [214, 241] on div "1 / 1" at bounding box center [207, 155] width 101 height 276
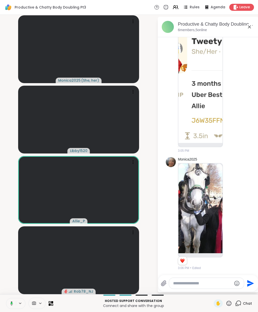
click at [214, 235] on img at bounding box center [200, 209] width 44 height 90
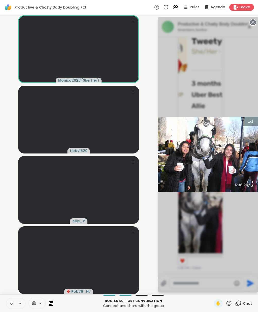
scroll to position [167, 0]
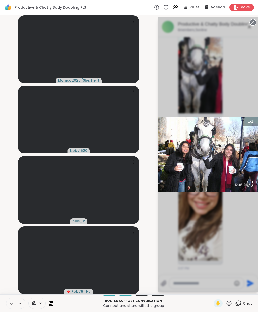
click at [218, 214] on div "1 / 1" at bounding box center [207, 155] width 101 height 276
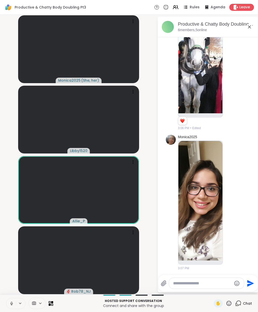
click at [224, 271] on div "Monica2025 3:07 PM" at bounding box center [207, 203] width 85 height 140
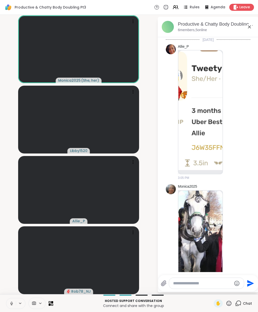
click at [244, 7] on span "Leave" at bounding box center [244, 7] width 11 height 5
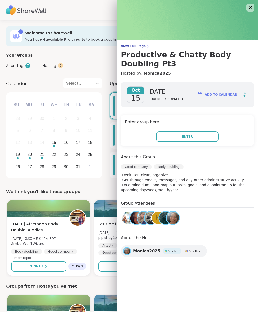
click at [199, 140] on button "Enter" at bounding box center [187, 137] width 62 height 11
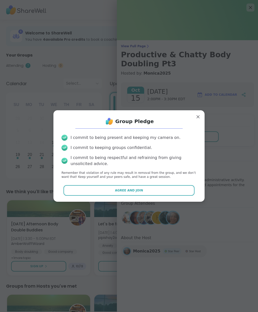
click at [175, 191] on button "Agree and Join" at bounding box center [128, 190] width 131 height 11
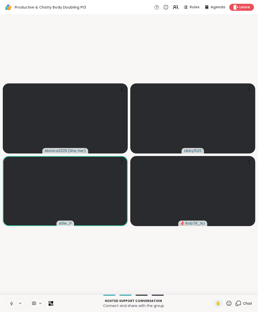
click at [10, 304] on icon at bounding box center [11, 304] width 5 height 5
click at [11, 305] on icon at bounding box center [11, 304] width 5 height 5
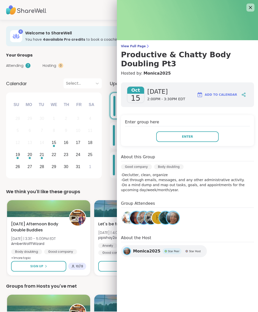
click at [211, 139] on button "Enter" at bounding box center [187, 137] width 62 height 11
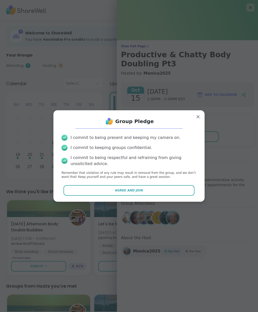
click at [166, 194] on button "Agree and Join" at bounding box center [128, 190] width 131 height 11
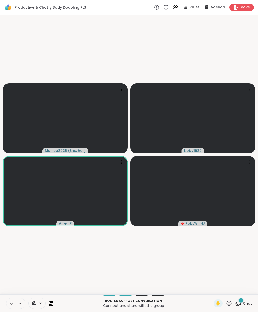
click at [242, 304] on div "1 Chat" at bounding box center [243, 304] width 17 height 8
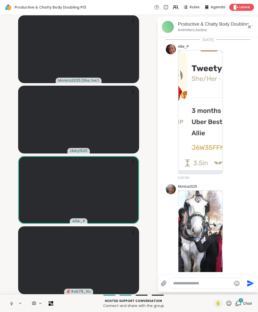
scroll to position [338, 0]
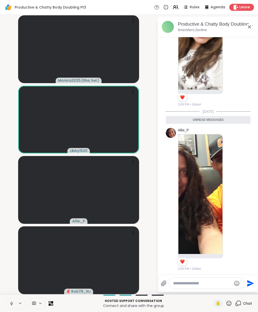
click at [199, 243] on img at bounding box center [200, 195] width 44 height 120
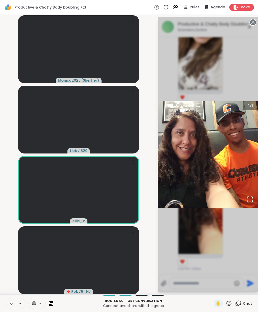
click at [214, 227] on div "1 / 1" at bounding box center [207, 155] width 101 height 276
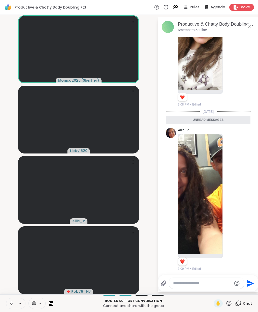
click at [208, 227] on img at bounding box center [200, 195] width 44 height 120
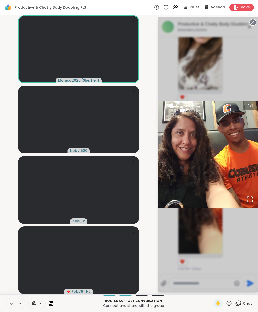
click at [209, 232] on div "1 / 1" at bounding box center [207, 155] width 101 height 276
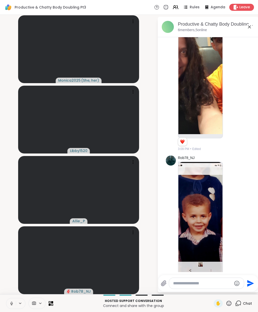
scroll to position [467, 0]
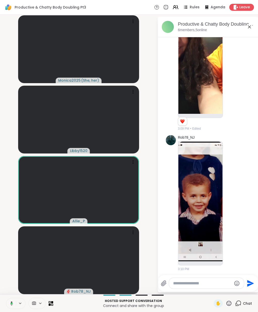
click at [230, 203] on icon at bounding box center [232, 203] width 4 height 4
click at [234, 193] on button "Select Reaction: Heart" at bounding box center [231, 195] width 10 height 10
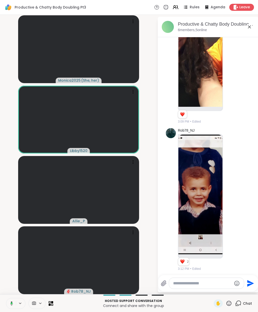
scroll to position [614, 0]
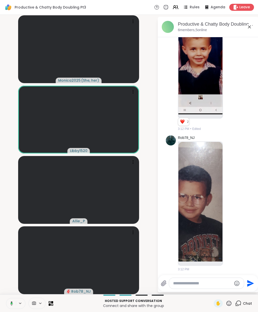
click at [231, 203] on icon at bounding box center [231, 203] width 0 height 0
click at [234, 191] on button "Select Reaction: Heart" at bounding box center [231, 195] width 10 height 10
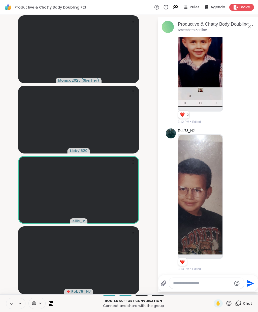
click at [164, 285] on icon at bounding box center [163, 283] width 5 height 5
click at [0, 0] on input "file" at bounding box center [0, 0] width 0 height 0
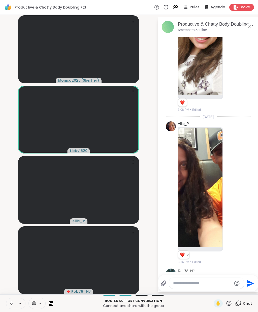
scroll to position [333, 0]
click at [210, 188] on img at bounding box center [200, 188] width 44 height 120
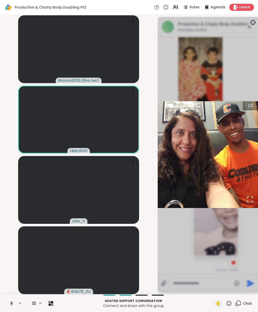
scroll to position [1207, 0]
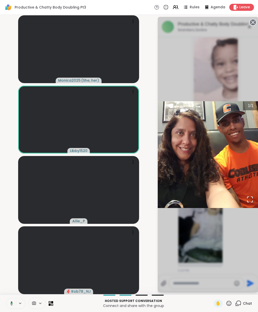
click at [206, 235] on div "1 / 1" at bounding box center [207, 155] width 101 height 276
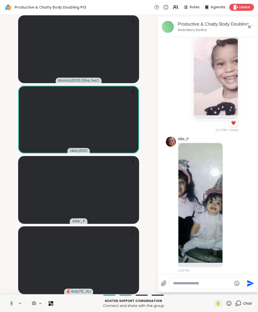
click at [202, 218] on img at bounding box center [200, 203] width 44 height 120
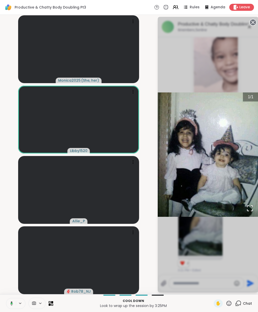
scroll to position [1354, 0]
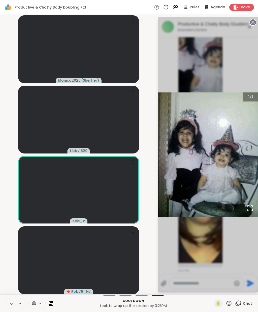
click at [208, 238] on div "1 / 1" at bounding box center [207, 155] width 101 height 276
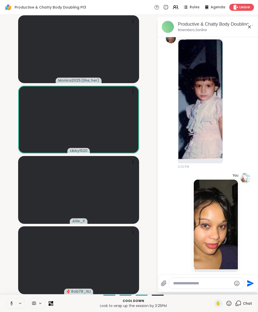
scroll to position [1722, 0]
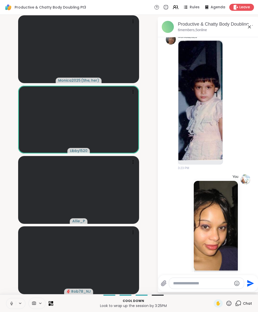
click at [231, 100] on icon at bounding box center [231, 102] width 5 height 5
click at [230, 92] on div "Select Reaction: Heart" at bounding box center [231, 94] width 5 height 5
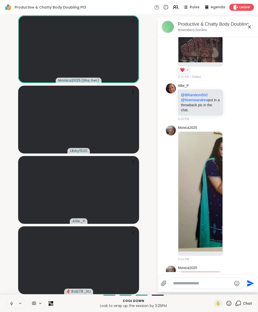
scroll to position [806, 0]
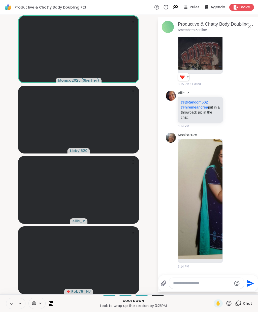
click at [209, 230] on img at bounding box center [200, 199] width 44 height 120
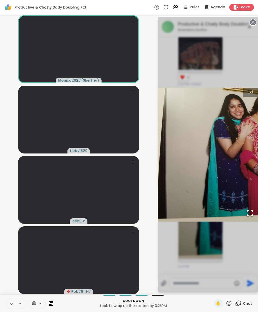
click at [243, 70] on div "1 / 1" at bounding box center [207, 155] width 101 height 276
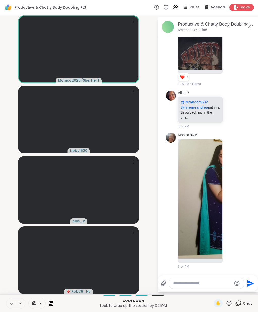
click at [205, 60] on img at bounding box center [200, 10] width 44 height 120
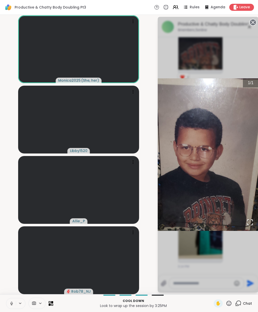
click at [242, 58] on div "1 / 1" at bounding box center [207, 155] width 101 height 276
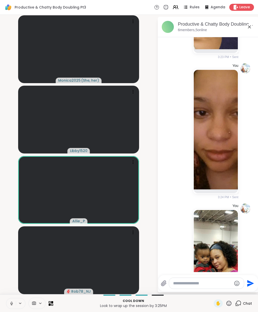
scroll to position [2023, 0]
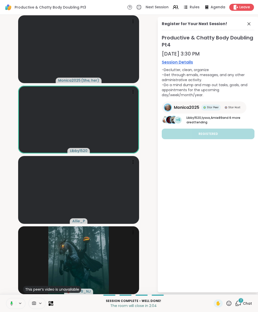
click at [248, 26] on icon at bounding box center [248, 24] width 6 height 6
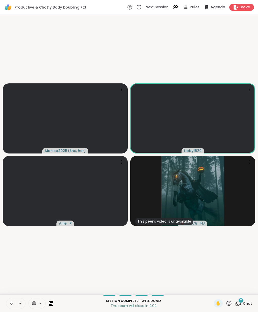
click at [241, 303] on span "2" at bounding box center [241, 301] width 2 height 4
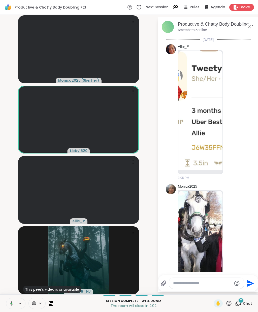
scroll to position [2469, 0]
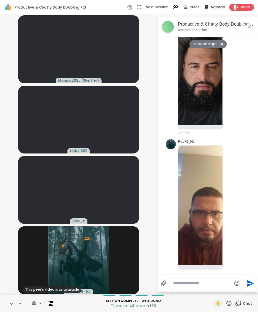
click at [232, 205] on icon at bounding box center [232, 207] width 4 height 4
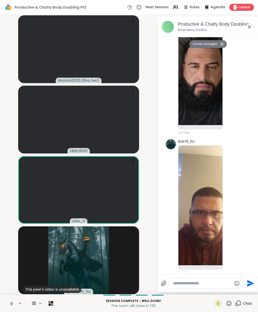
click at [226, 195] on button "Select Reaction: Heart" at bounding box center [231, 199] width 10 height 10
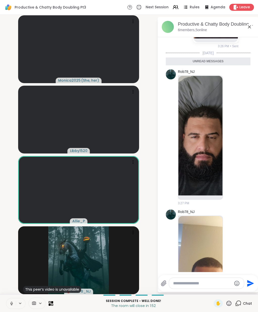
scroll to position [2398, 0]
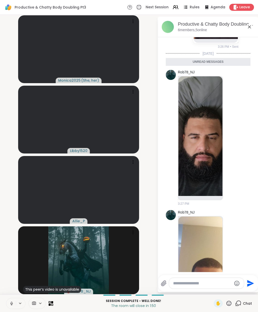
click at [231, 135] on icon at bounding box center [231, 137] width 5 height 5
click at [229, 128] on button "Select Reaction: Heart" at bounding box center [231, 130] width 10 height 10
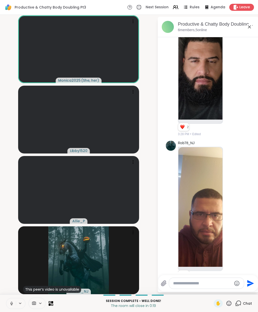
scroll to position [2490, 0]
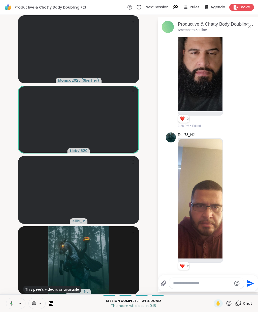
click at [231, 201] on icon at bounding box center [231, 203] width 5 height 5
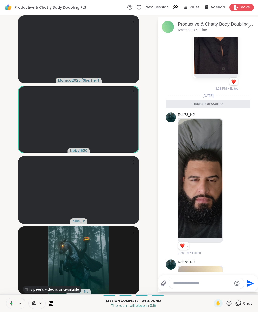
scroll to position [2385, 0]
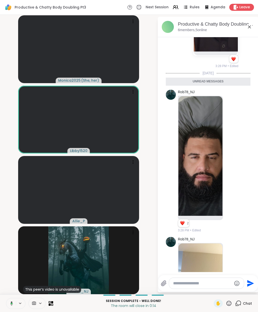
click at [230, 159] on icon at bounding box center [231, 161] width 5 height 5
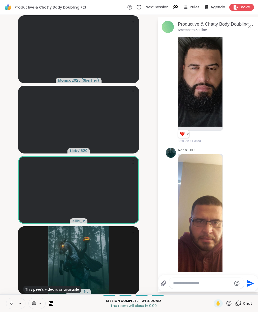
scroll to position [2474, 0]
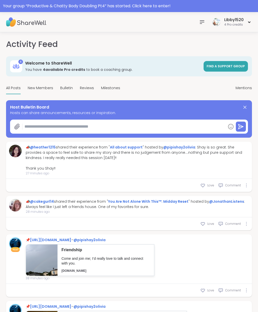
click at [250, 22] on icon at bounding box center [249, 22] width 2 height 1
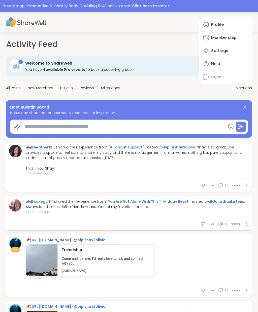
click at [172, 59] on div "4 Welcome to ShareWell You have 4 available Pro credit s to book a coaching gro…" at bounding box center [128, 66] width 245 height 20
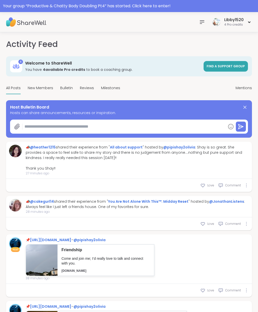
click at [204, 21] on icon at bounding box center [202, 22] width 4 height 3
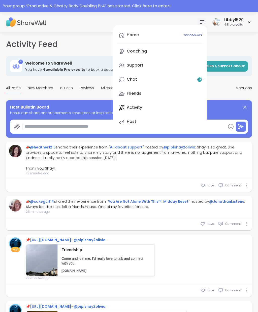
click at [242, 38] on div at bounding box center [211, 44] width 80 height 12
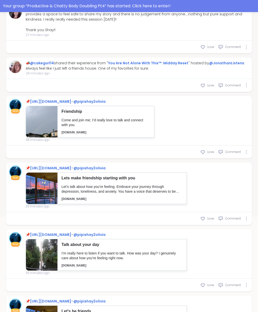
type textarea "*"
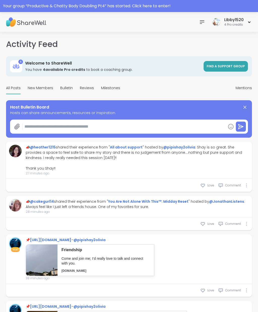
click at [203, 22] on icon at bounding box center [202, 22] width 4 height 3
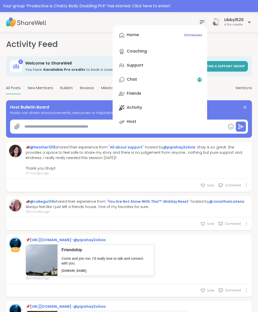
click at [163, 67] on link "Support" at bounding box center [159, 66] width 86 height 12
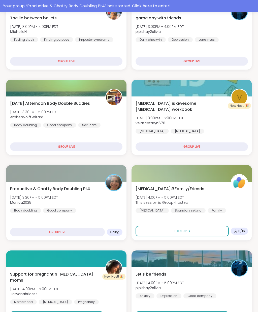
scroll to position [129, 0]
click at [99, 233] on div "GROUP LIVE" at bounding box center [57, 232] width 95 height 9
click at [114, 204] on div "Productive & Chatty Body Doubling Pt4 [DATE] 3:30PM - 5:00PM EDT Monica2025 Bod…" at bounding box center [66, 199] width 112 height 27
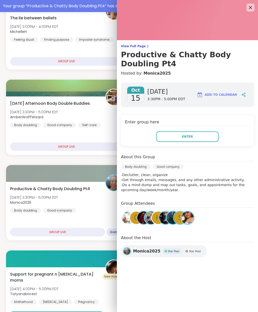
click at [196, 136] on button "Enter" at bounding box center [187, 137] width 62 height 11
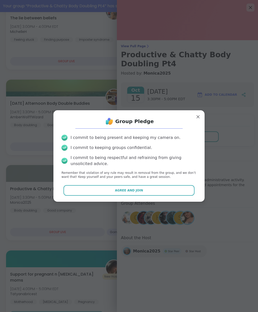
click at [179, 196] on button "Agree and Join" at bounding box center [128, 190] width 131 height 11
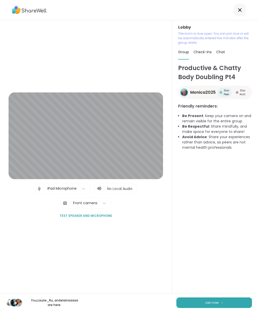
click at [220, 299] on button "Join now" at bounding box center [213, 303] width 75 height 11
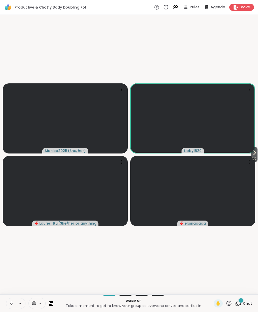
click at [257, 152] on button "1 / 2" at bounding box center [254, 154] width 6 height 15
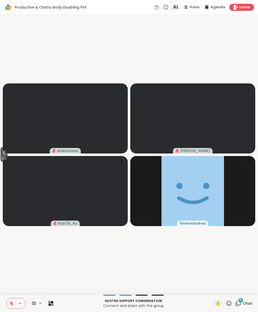
click at [5, 155] on icon at bounding box center [4, 153] width 2 height 4
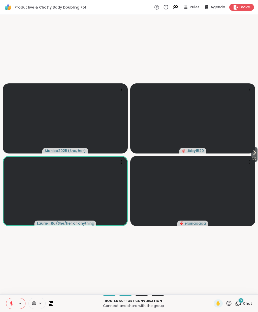
click at [257, 155] on button "1 / 2" at bounding box center [254, 154] width 6 height 15
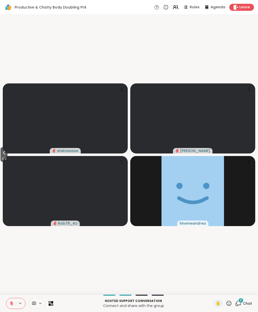
click at [3, 158] on span "2 / 2" at bounding box center [4, 159] width 7 height 6
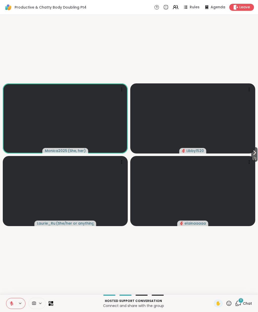
click at [13, 305] on icon at bounding box center [12, 304] width 4 height 4
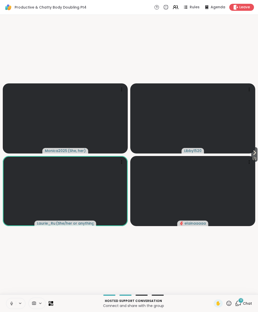
click at [257, 155] on button "1 / 2" at bounding box center [254, 154] width 6 height 15
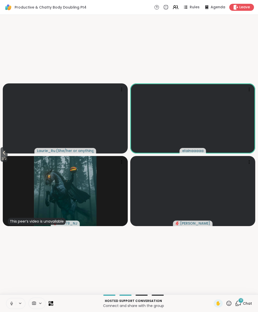
click at [244, 303] on span "Chat" at bounding box center [246, 303] width 9 height 5
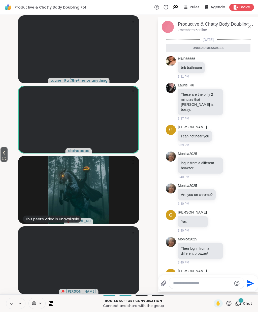
scroll to position [231, 0]
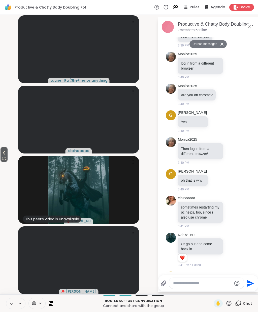
click at [3, 150] on button "2 / 2" at bounding box center [4, 154] width 7 height 15
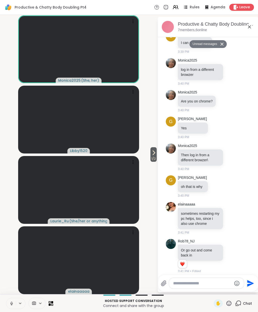
scroll to position [93, 0]
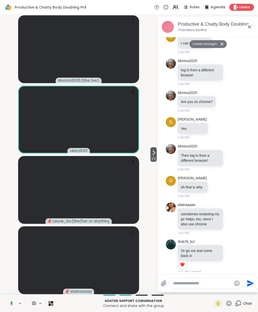
click at [156, 151] on button "1 / 2" at bounding box center [153, 154] width 6 height 15
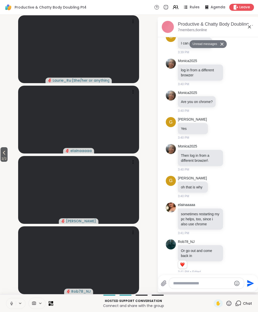
click at [6, 155] on icon at bounding box center [4, 153] width 6 height 6
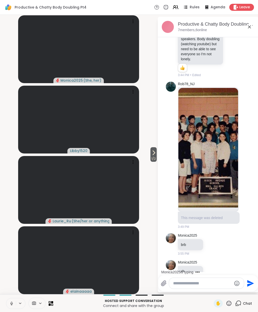
scroll to position [473, 0]
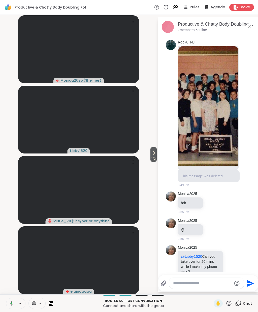
click at [134, 294] on video at bounding box center [78, 261] width 121 height 68
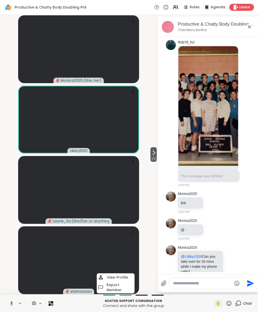
click at [144, 310] on div "Hosted support conversation Connect and share with the group ✋ Chat" at bounding box center [129, 304] width 258 height 18
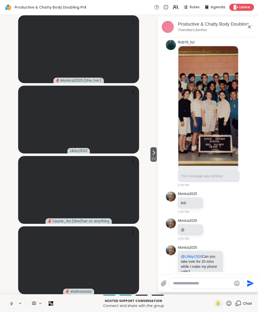
click at [153, 155] on icon at bounding box center [154, 153] width 2 height 4
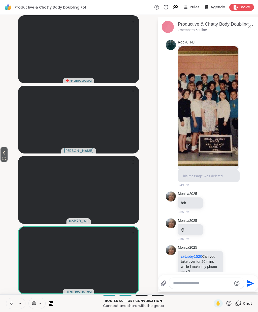
click at [228, 304] on icon at bounding box center [228, 304] width 6 height 6
click at [214, 291] on span "❤️" at bounding box center [213, 290] width 5 height 6
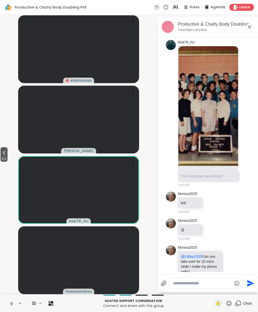
click at [228, 301] on icon at bounding box center [228, 304] width 6 height 6
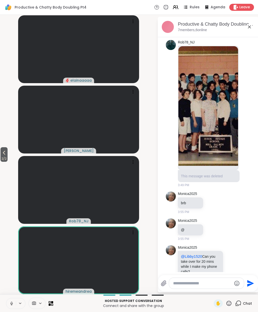
click at [10, 306] on button at bounding box center [11, 304] width 10 height 11
click at [244, 8] on span "Leave" at bounding box center [244, 7] width 11 height 5
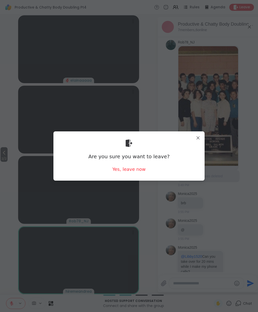
click at [138, 170] on div "Yes, leave now" at bounding box center [128, 169] width 33 height 6
